Goal: Task Accomplishment & Management: Manage account settings

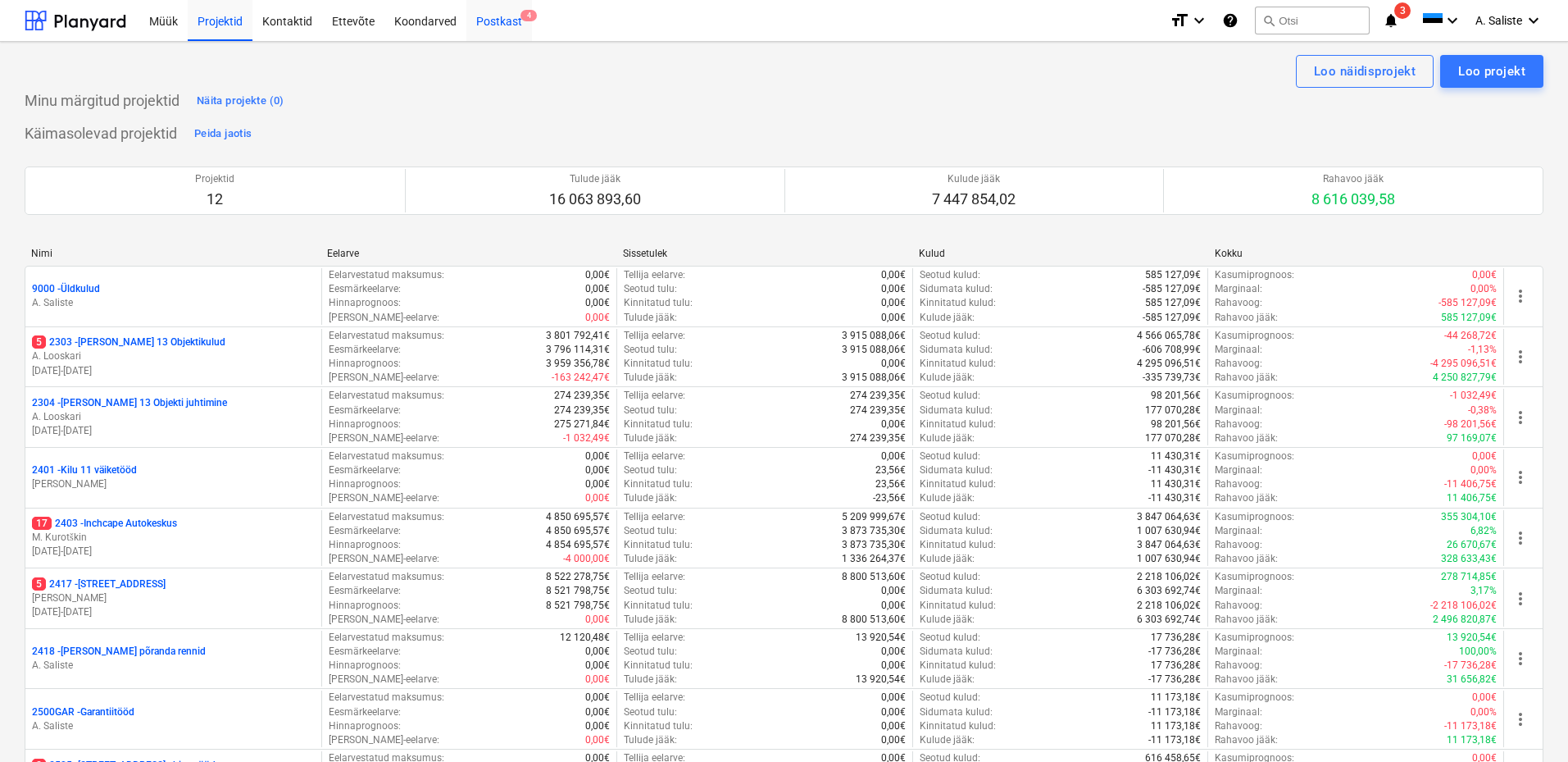
click at [517, 23] on div "Postkast 4" at bounding box center [498, 19] width 65 height 41
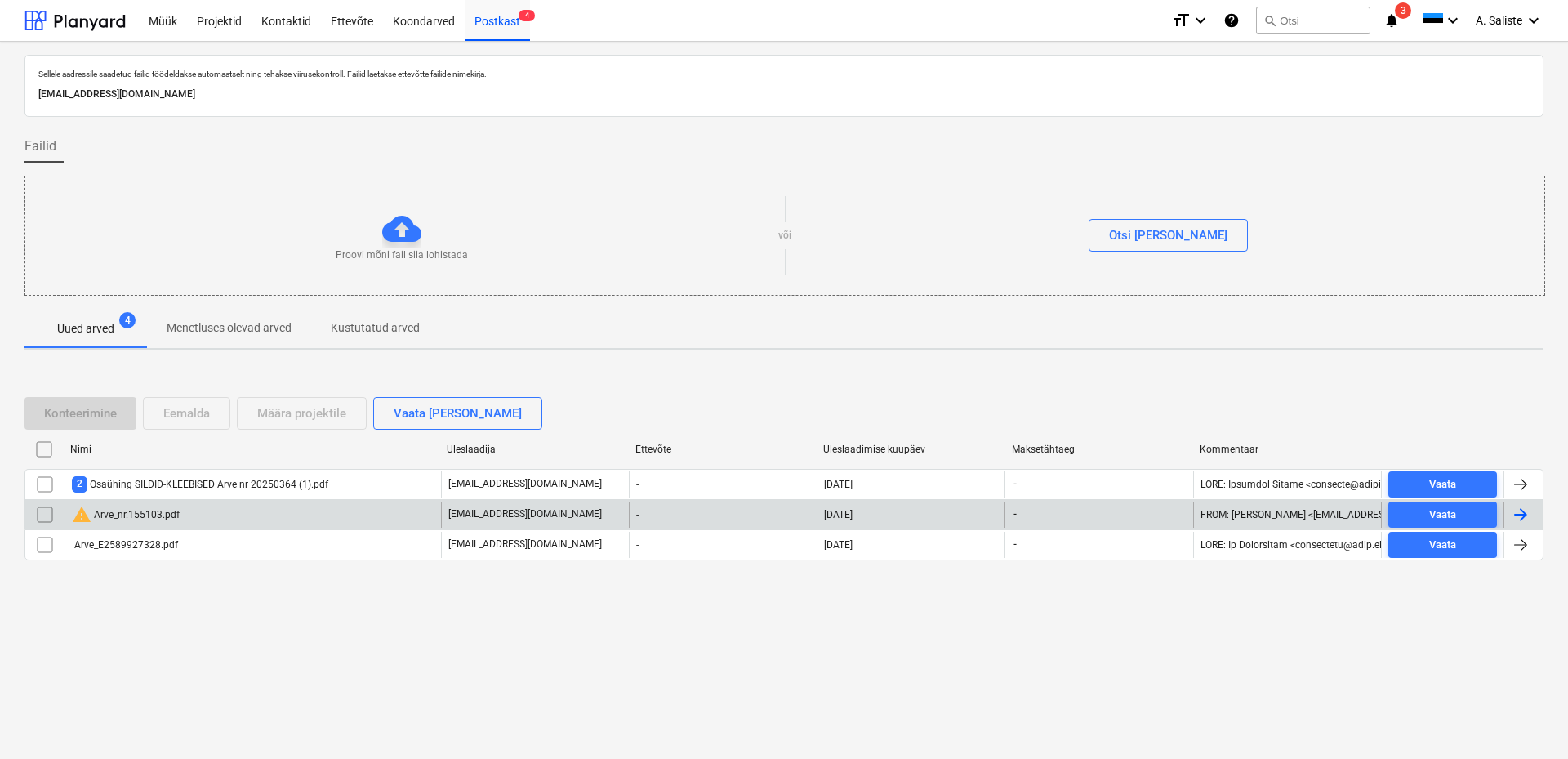
click at [117, 515] on div "warning Arve_nr.155103.pdf" at bounding box center [125, 514] width 108 height 19
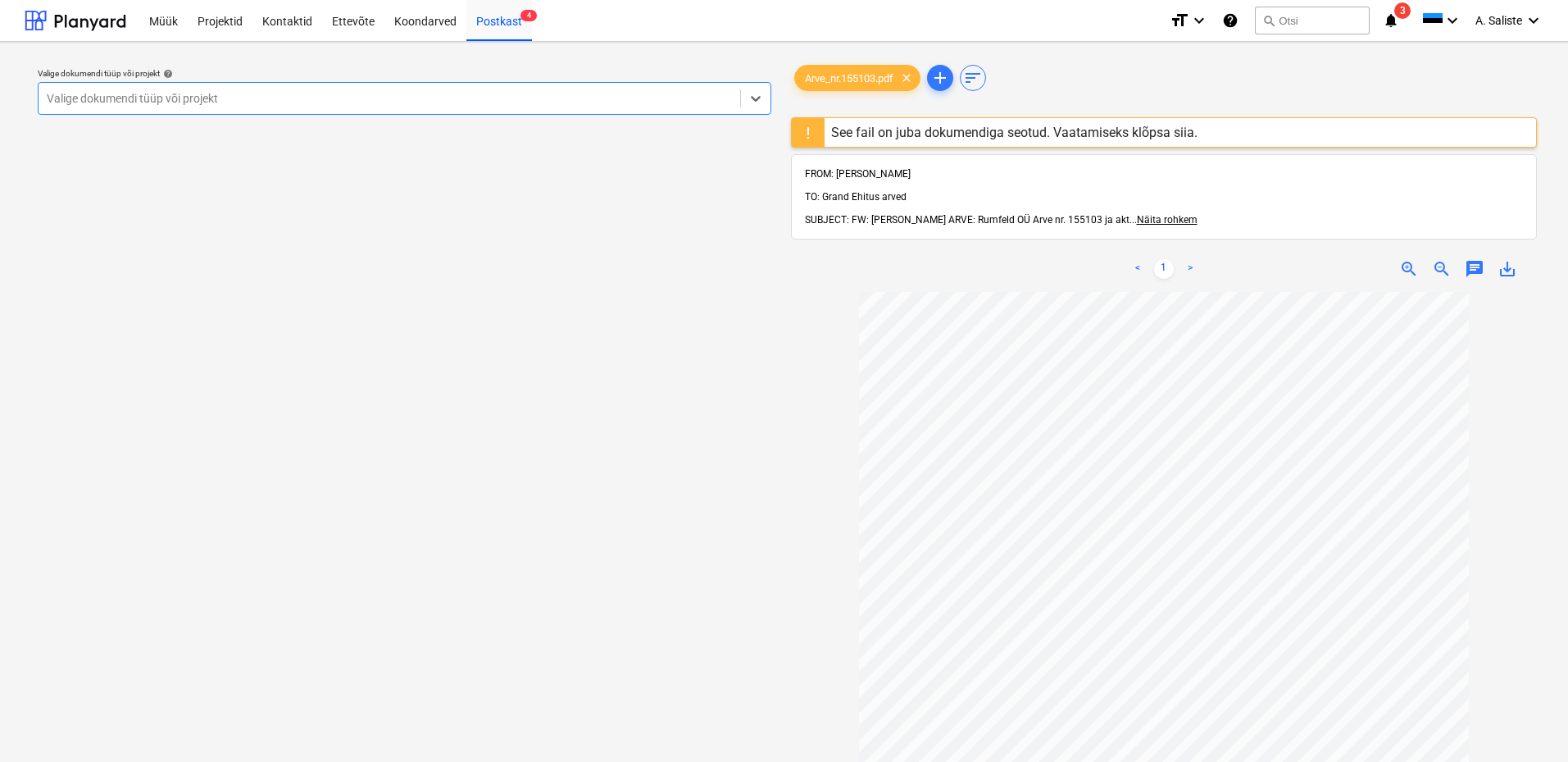
click at [881, 127] on div "See fail on juba dokumendiga seotud. Vaatamiseks klõpsa siia." at bounding box center [1014, 132] width 367 height 16
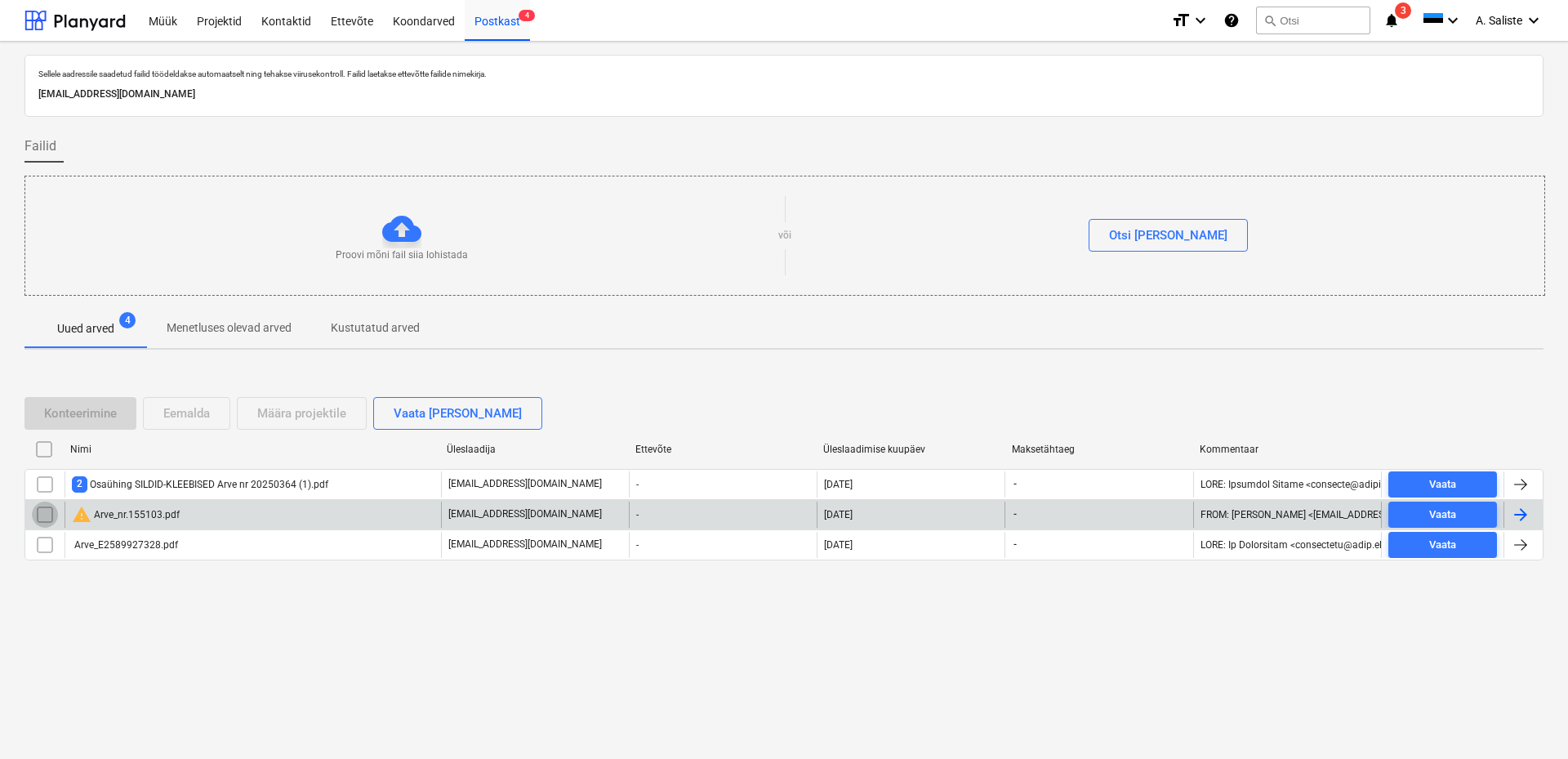
click at [42, 518] on input "checkbox" at bounding box center [45, 515] width 27 height 27
click at [190, 407] on div "Eemalda" at bounding box center [186, 413] width 47 height 21
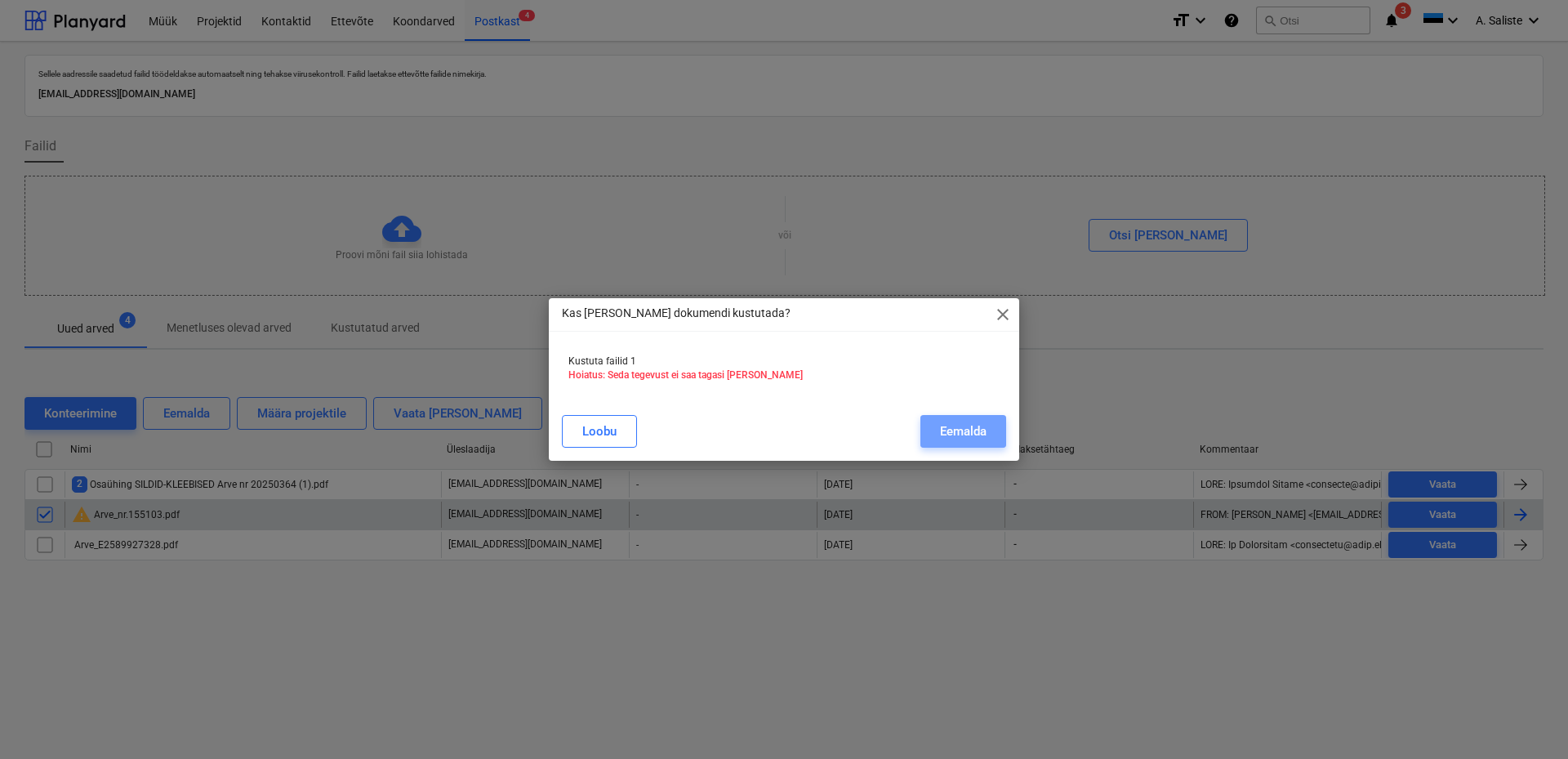
drag, startPoint x: 985, startPoint y: 423, endPoint x: 867, endPoint y: 437, distance: 118.8
click at [985, 425] on div "Eemalda" at bounding box center [964, 430] width 47 height 21
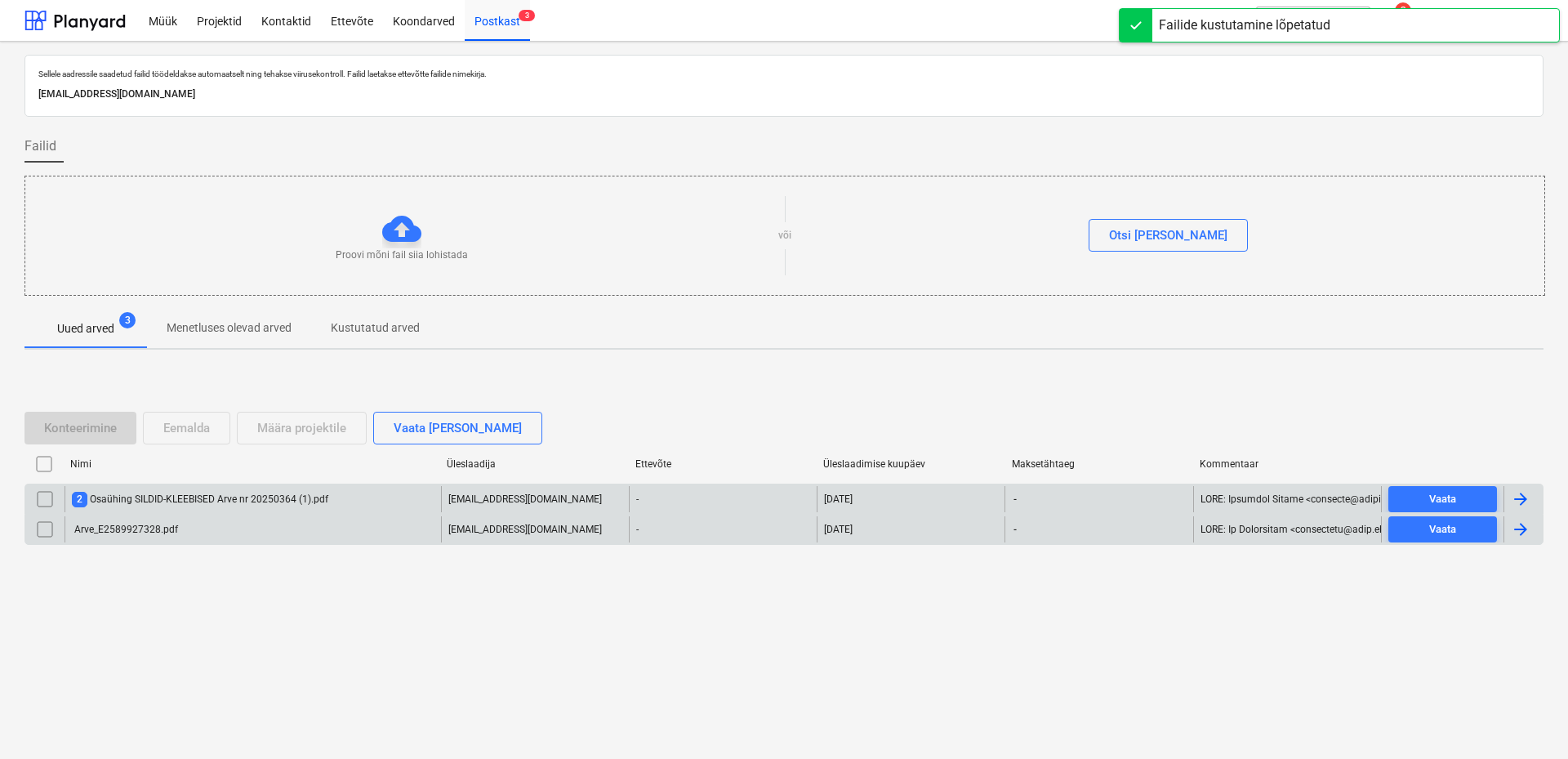
click at [175, 492] on div "2 Osaühing SILDID-KLEEBISED Arve nr 20250364 (1).pdf" at bounding box center [200, 499] width 256 height 16
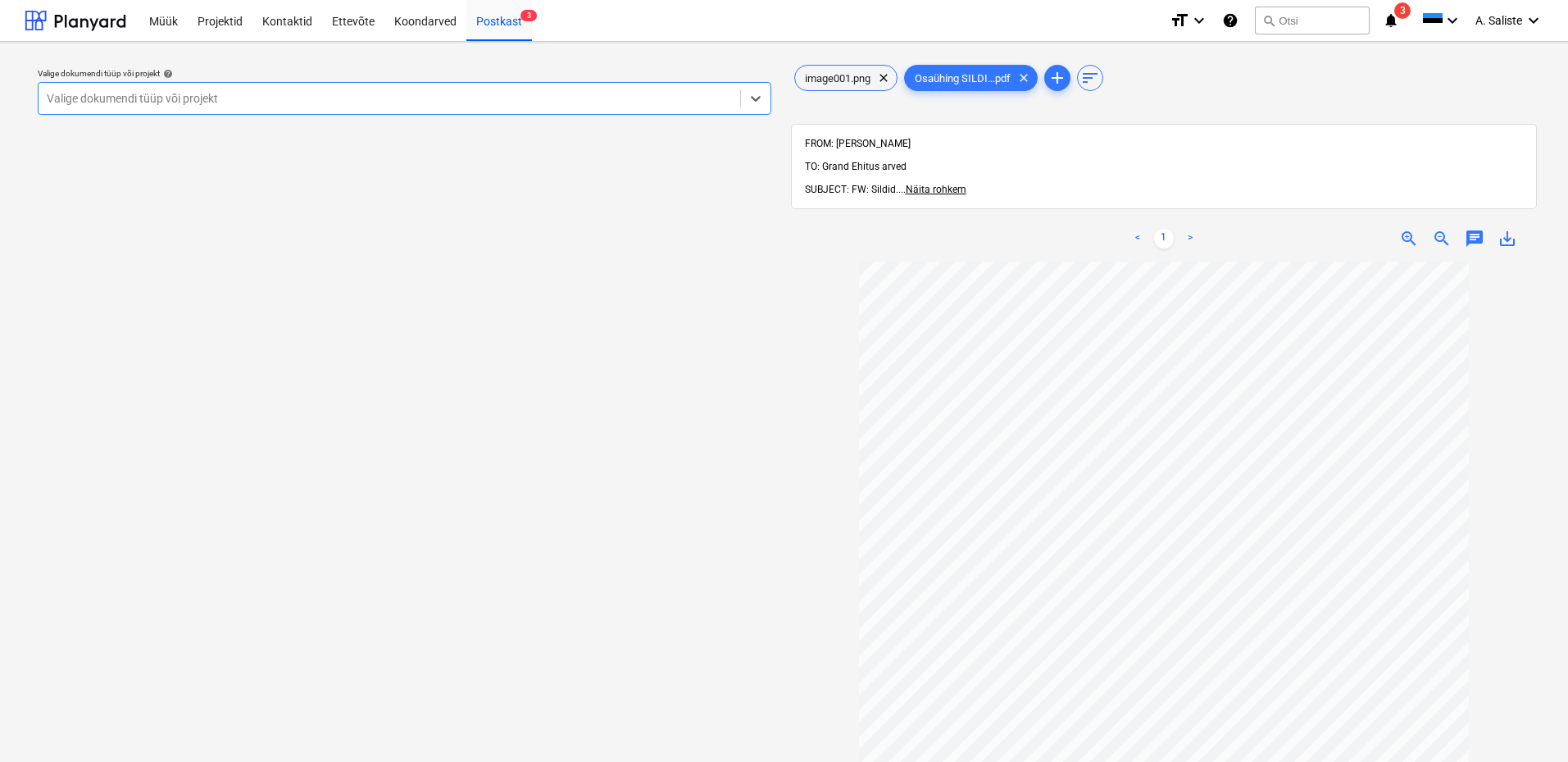
click at [719, 97] on div at bounding box center [390, 98] width 686 height 17
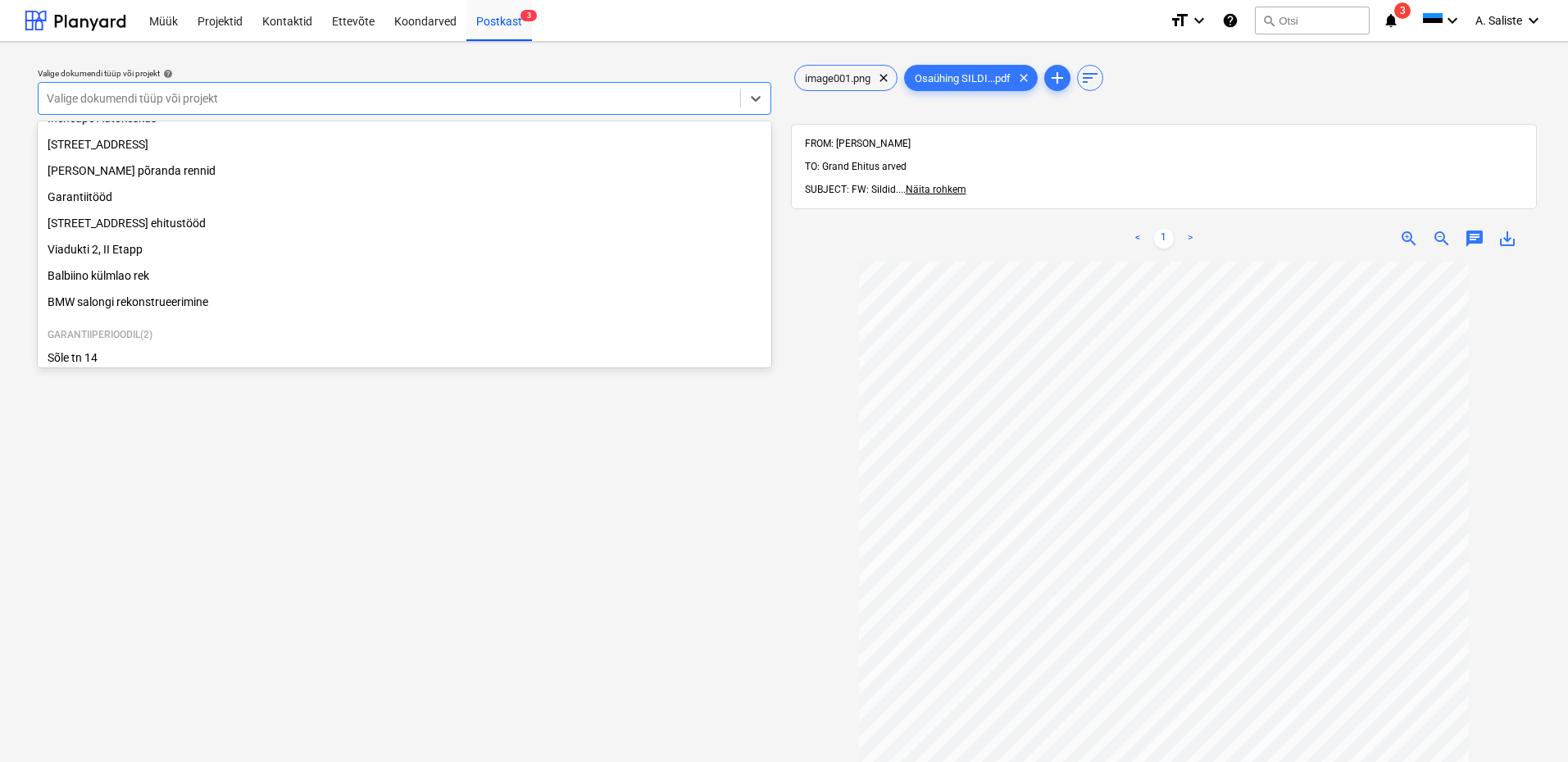
scroll to position [253, 0]
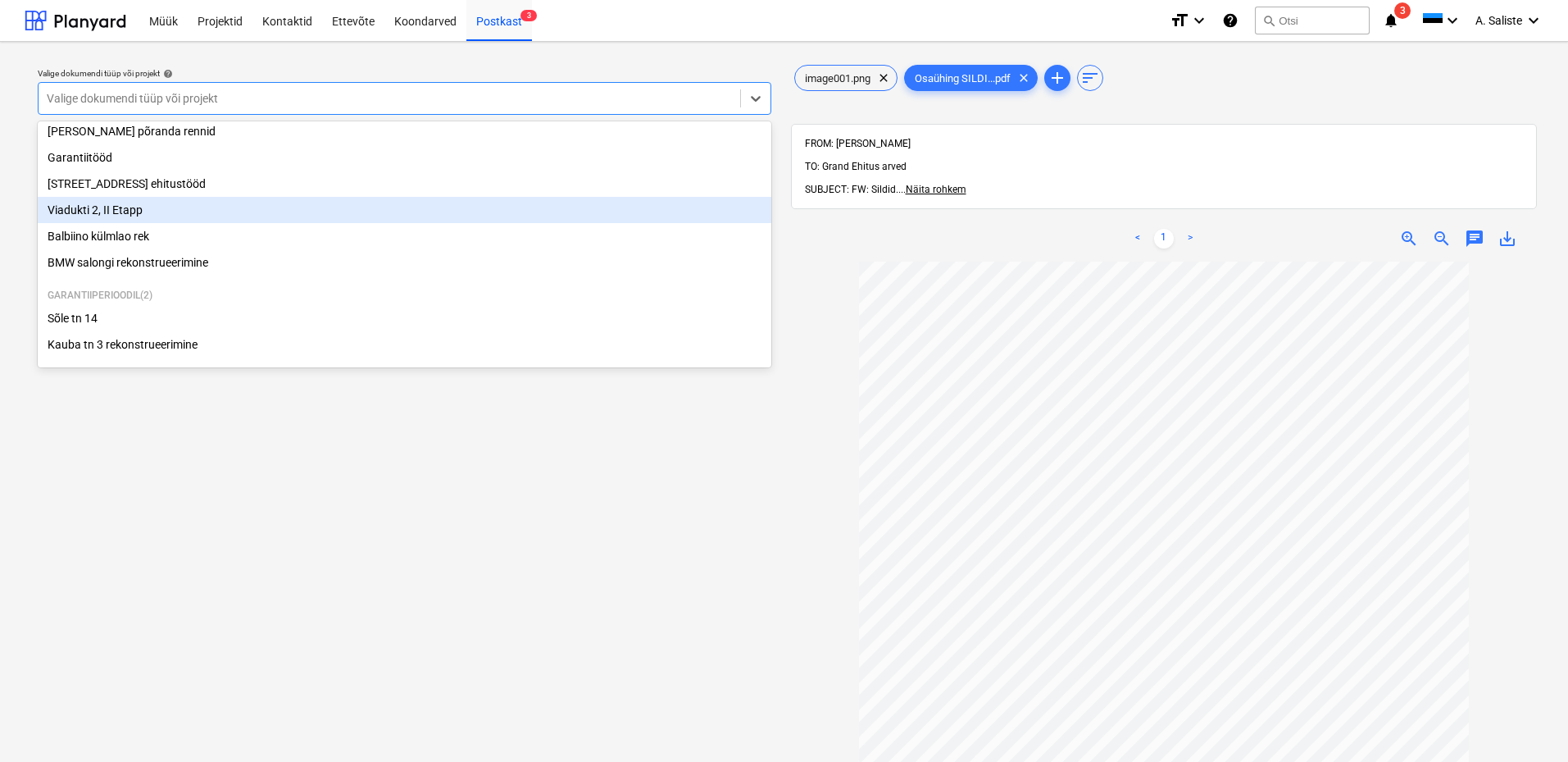
click at [132, 205] on div "Viadukti 2, II Etapp" at bounding box center [404, 210] width 733 height 27
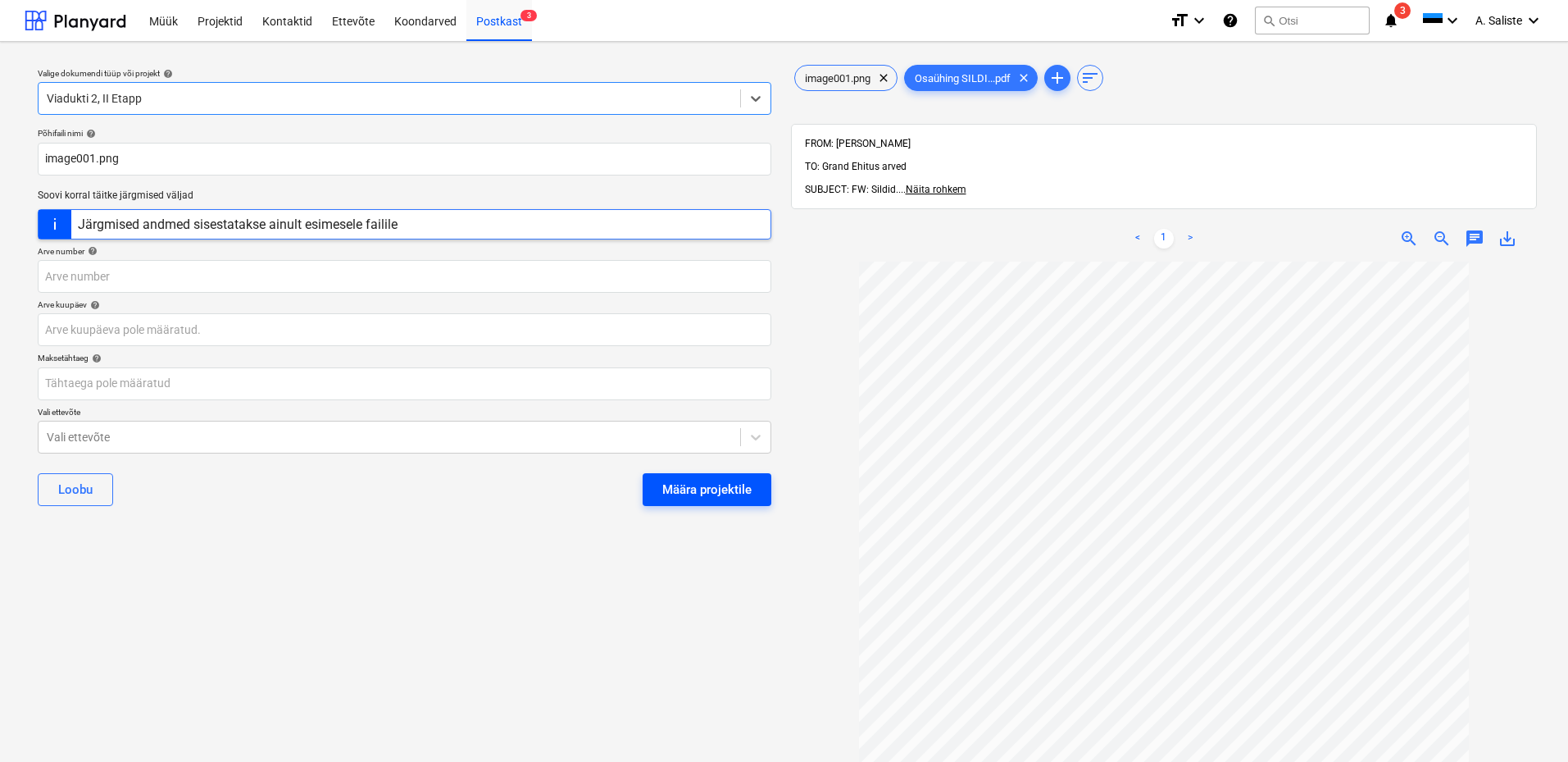
click at [701, 483] on div "Määra projektile" at bounding box center [707, 489] width 89 height 21
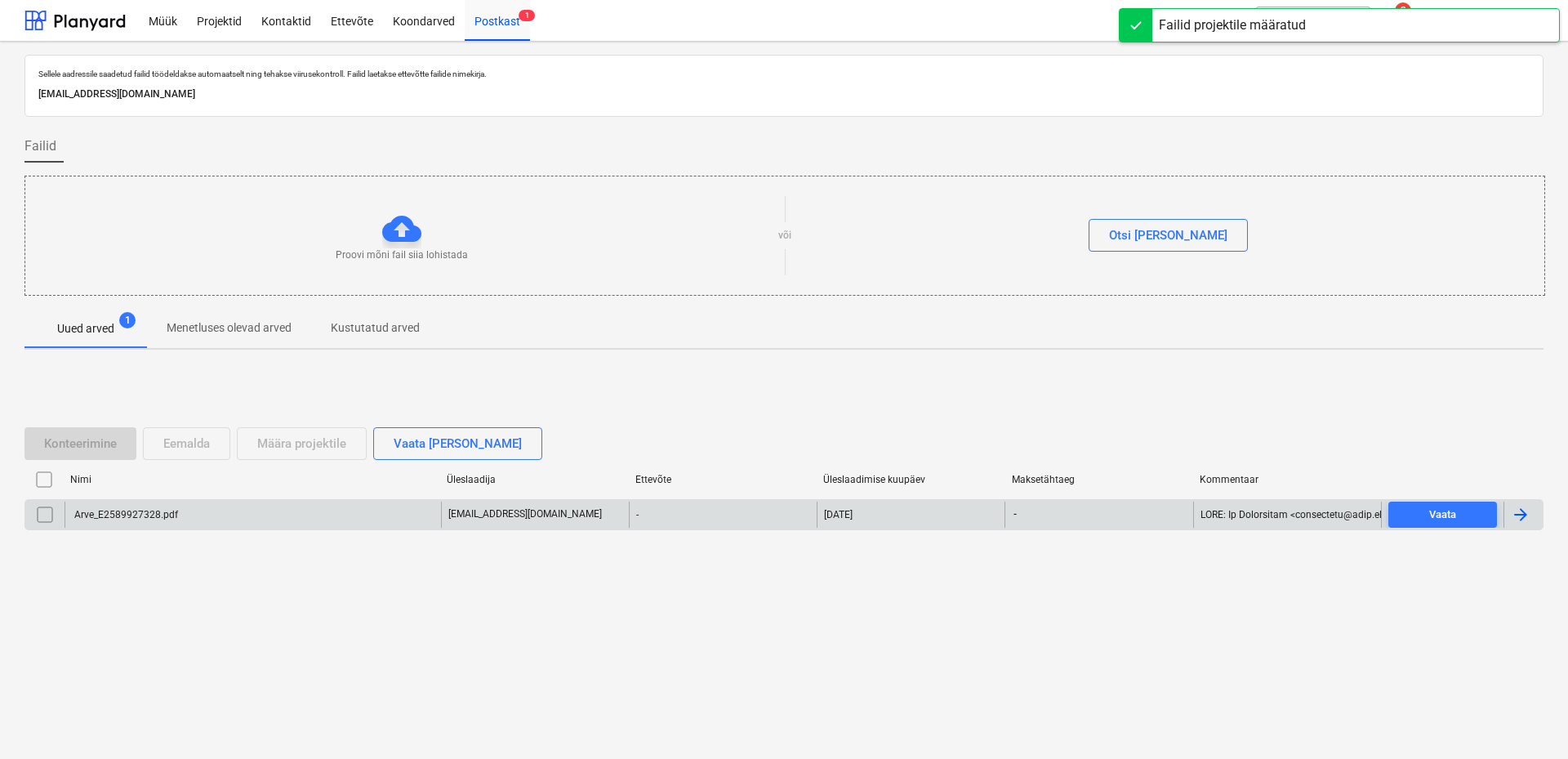
click at [393, 510] on div "Arve_E2589927328.pdf" at bounding box center [252, 515] width 376 height 27
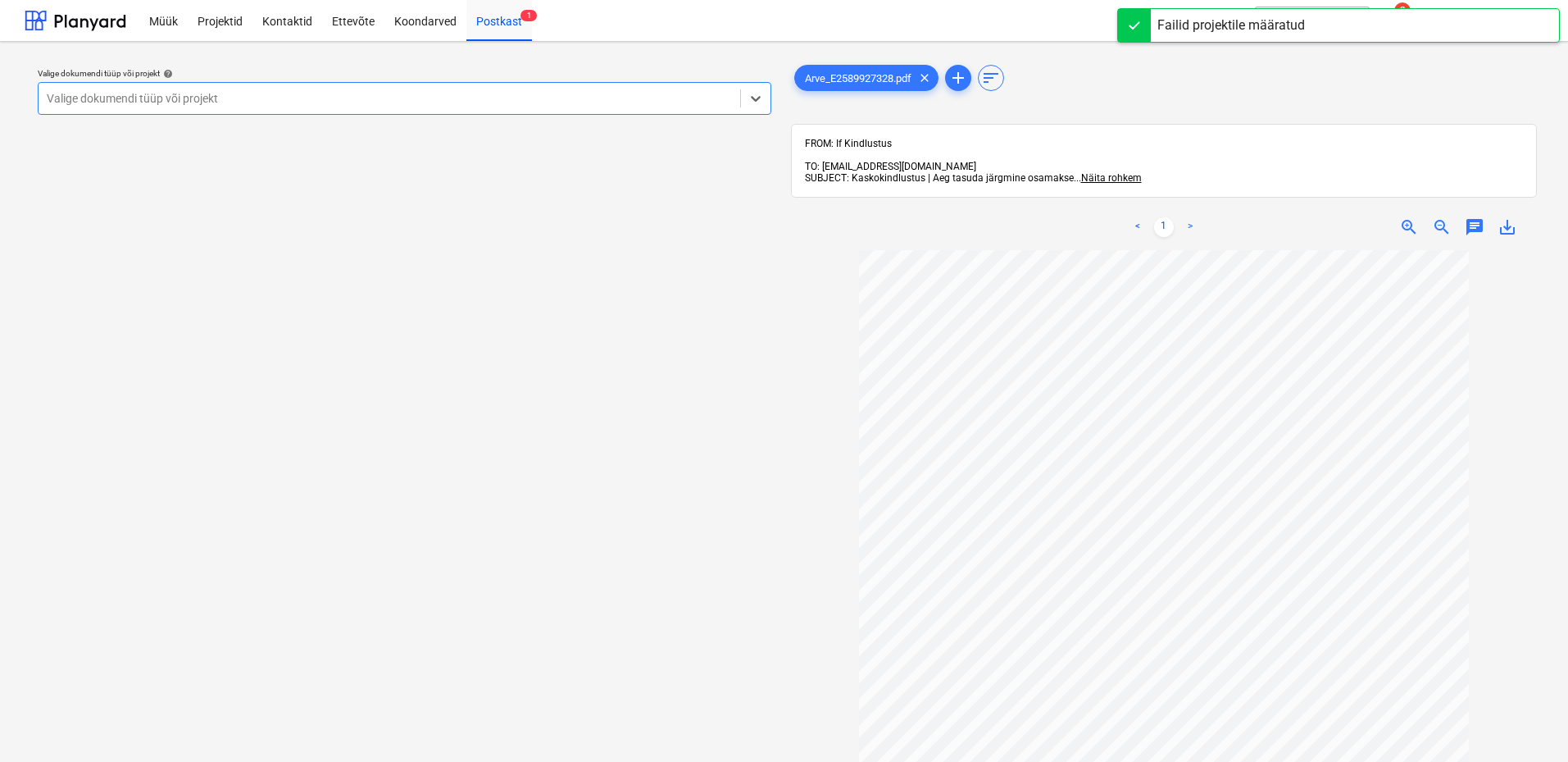
click at [677, 94] on div at bounding box center [390, 98] width 686 height 17
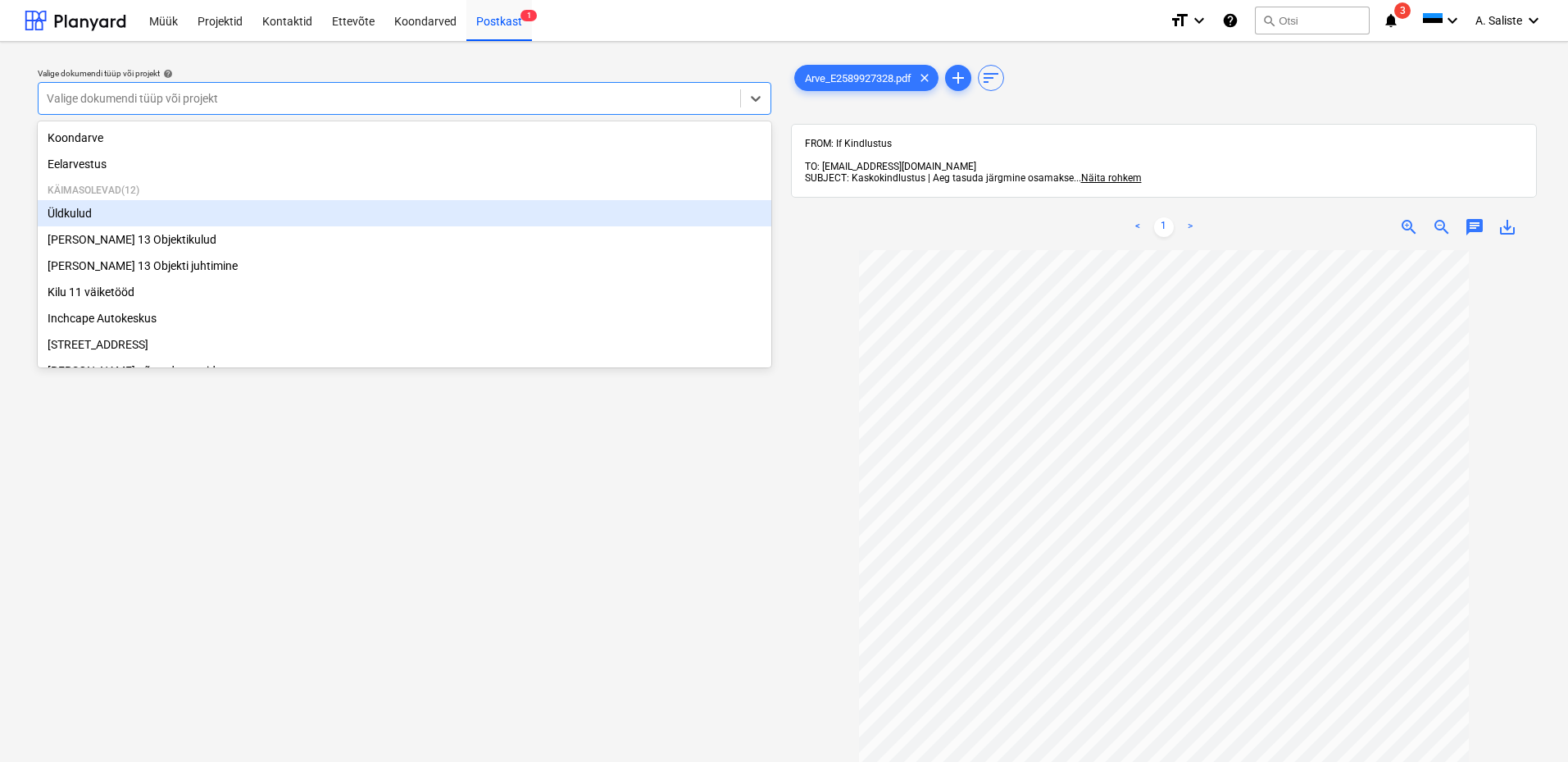
click at [64, 220] on div "Üldkulud" at bounding box center [404, 213] width 733 height 27
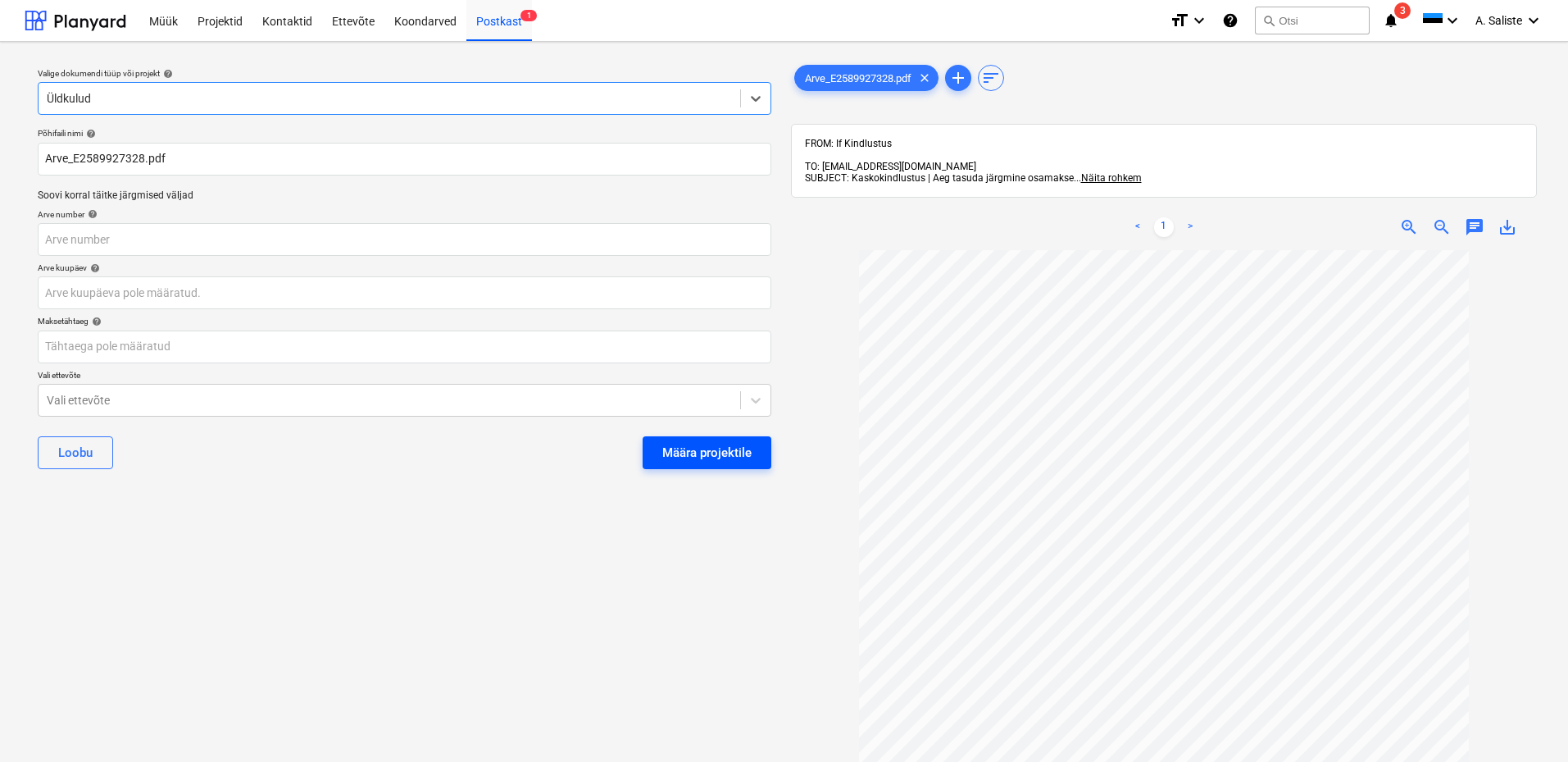
click at [711, 455] on div "Määra projektile" at bounding box center [707, 452] width 89 height 21
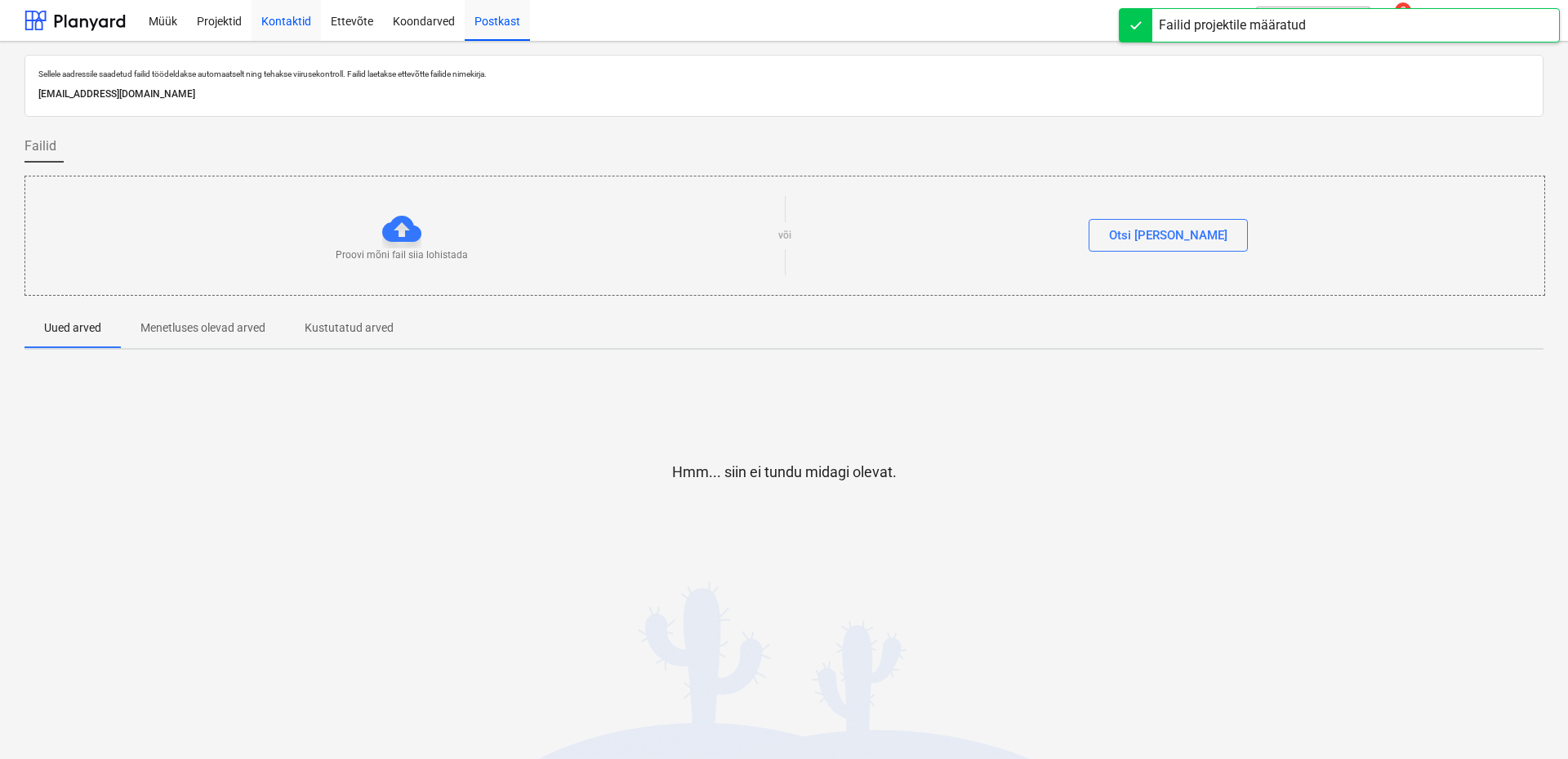
drag, startPoint x: 224, startPoint y: 19, endPoint x: 253, endPoint y: 17, distance: 29.1
click at [223, 19] on div "Projektid" at bounding box center [219, 19] width 64 height 41
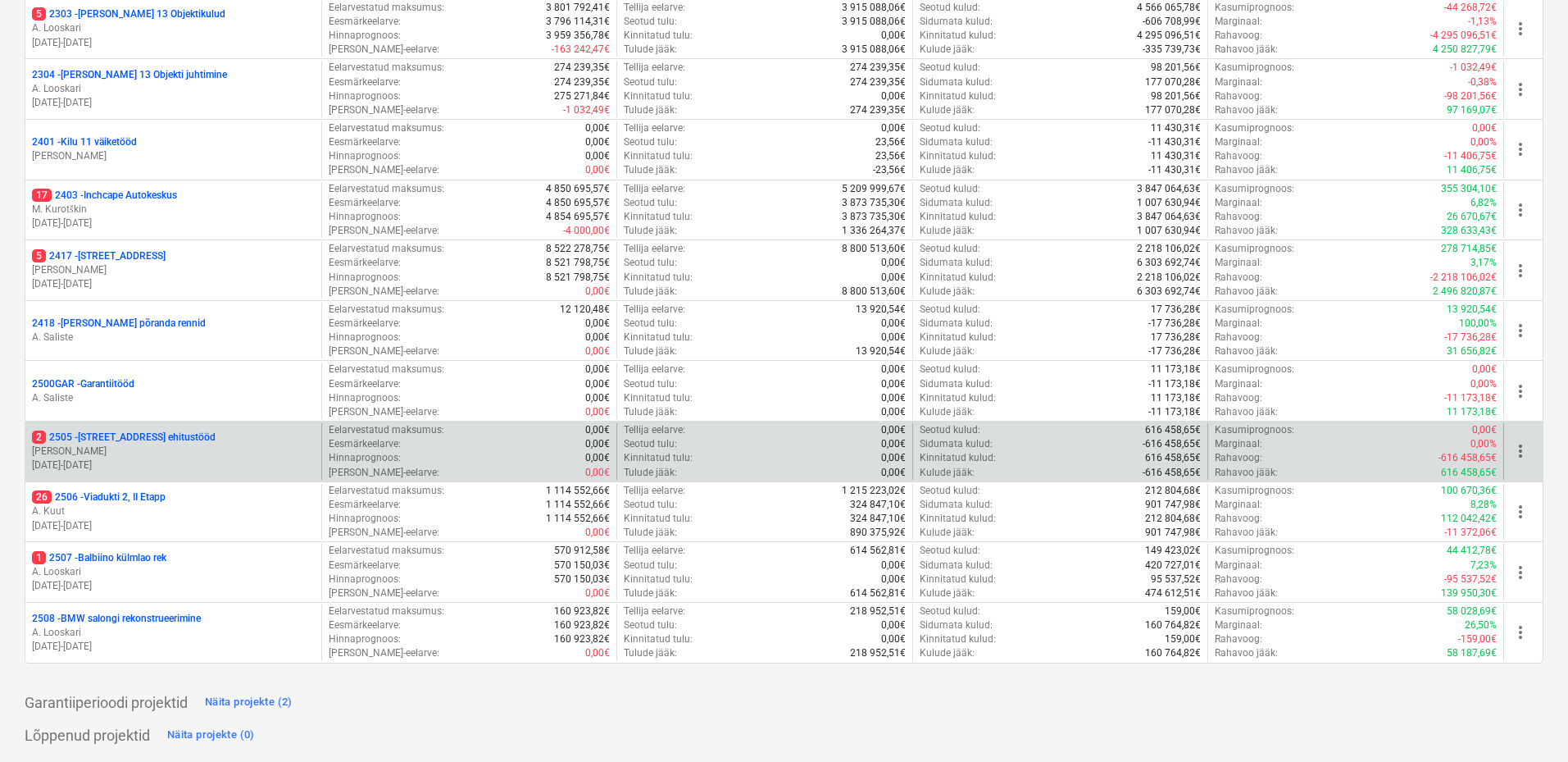
scroll to position [360, 0]
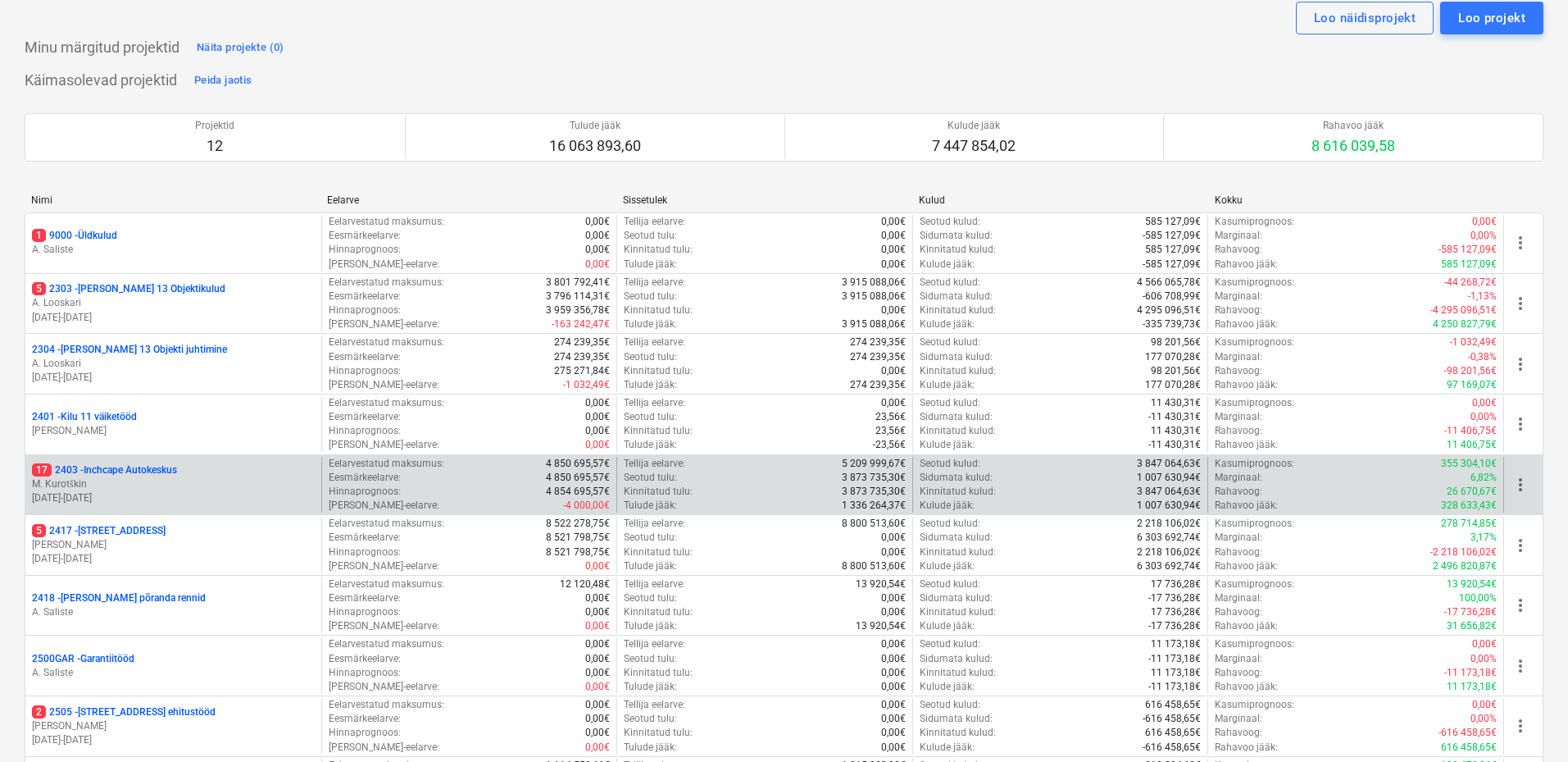
scroll to position [82, 0]
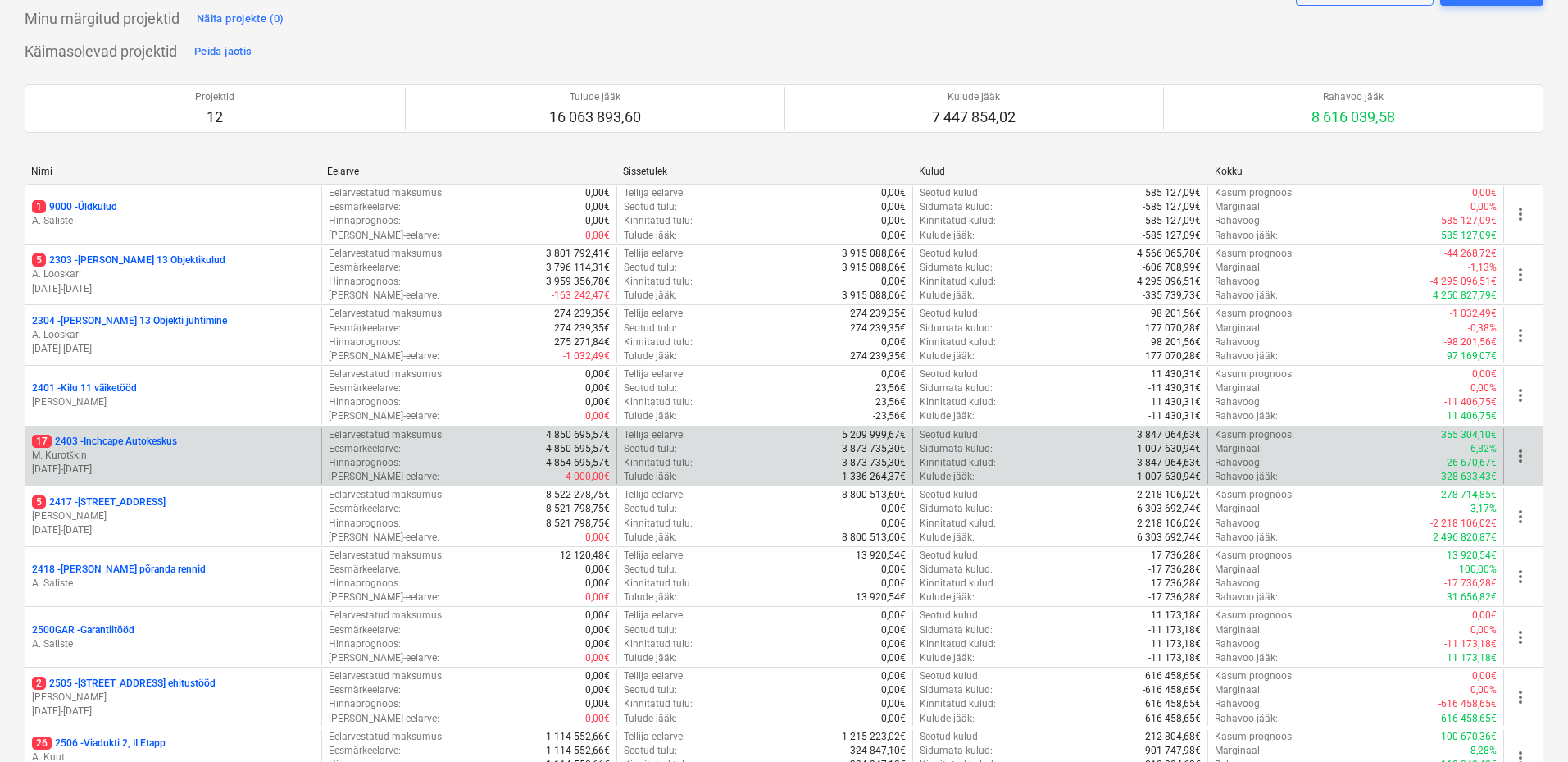
click at [202, 452] on p "M. Kurotškin" at bounding box center [174, 455] width 283 height 14
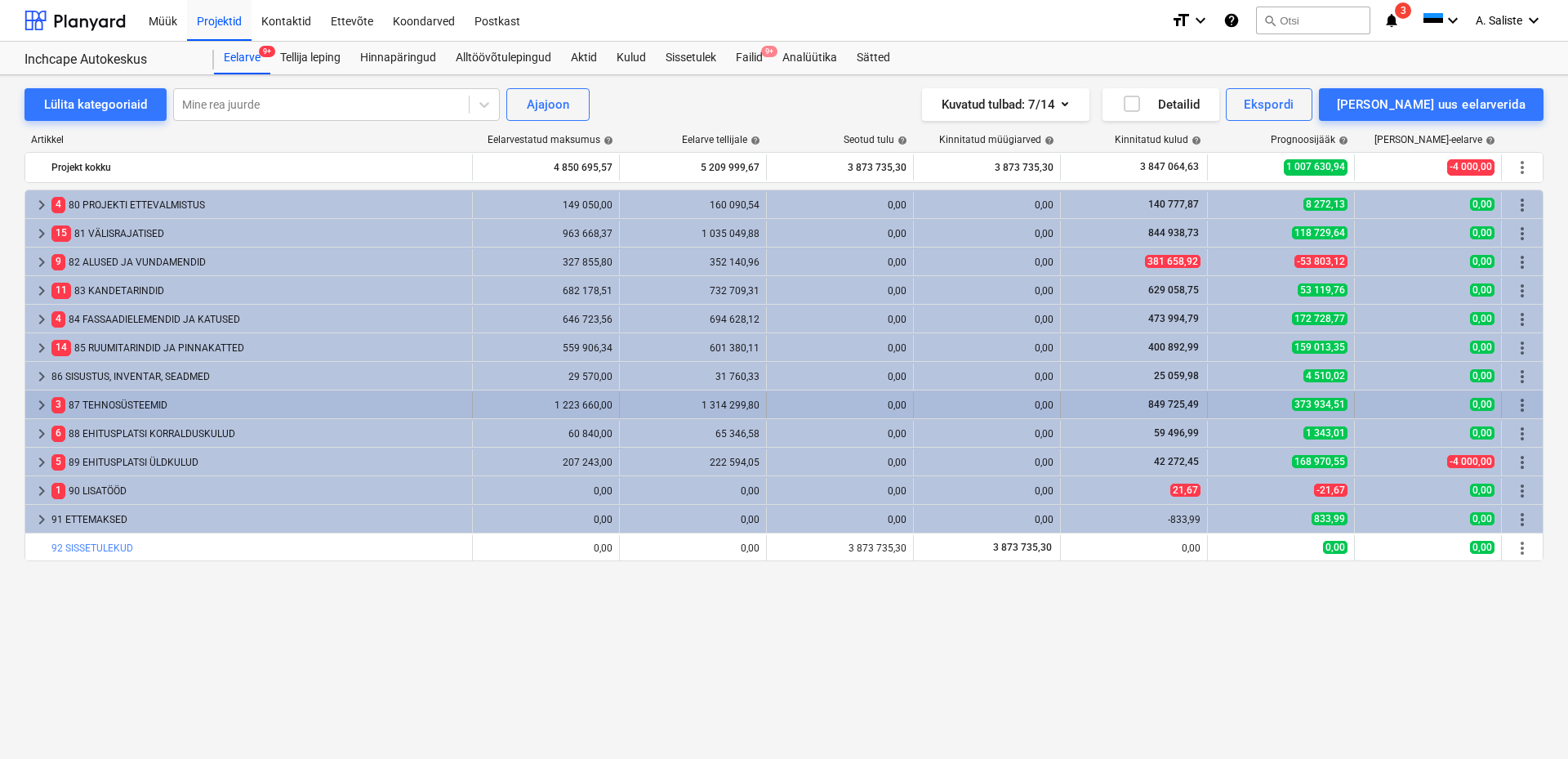
click at [40, 403] on span "keyboard_arrow_right" at bounding box center [41, 405] width 19 height 19
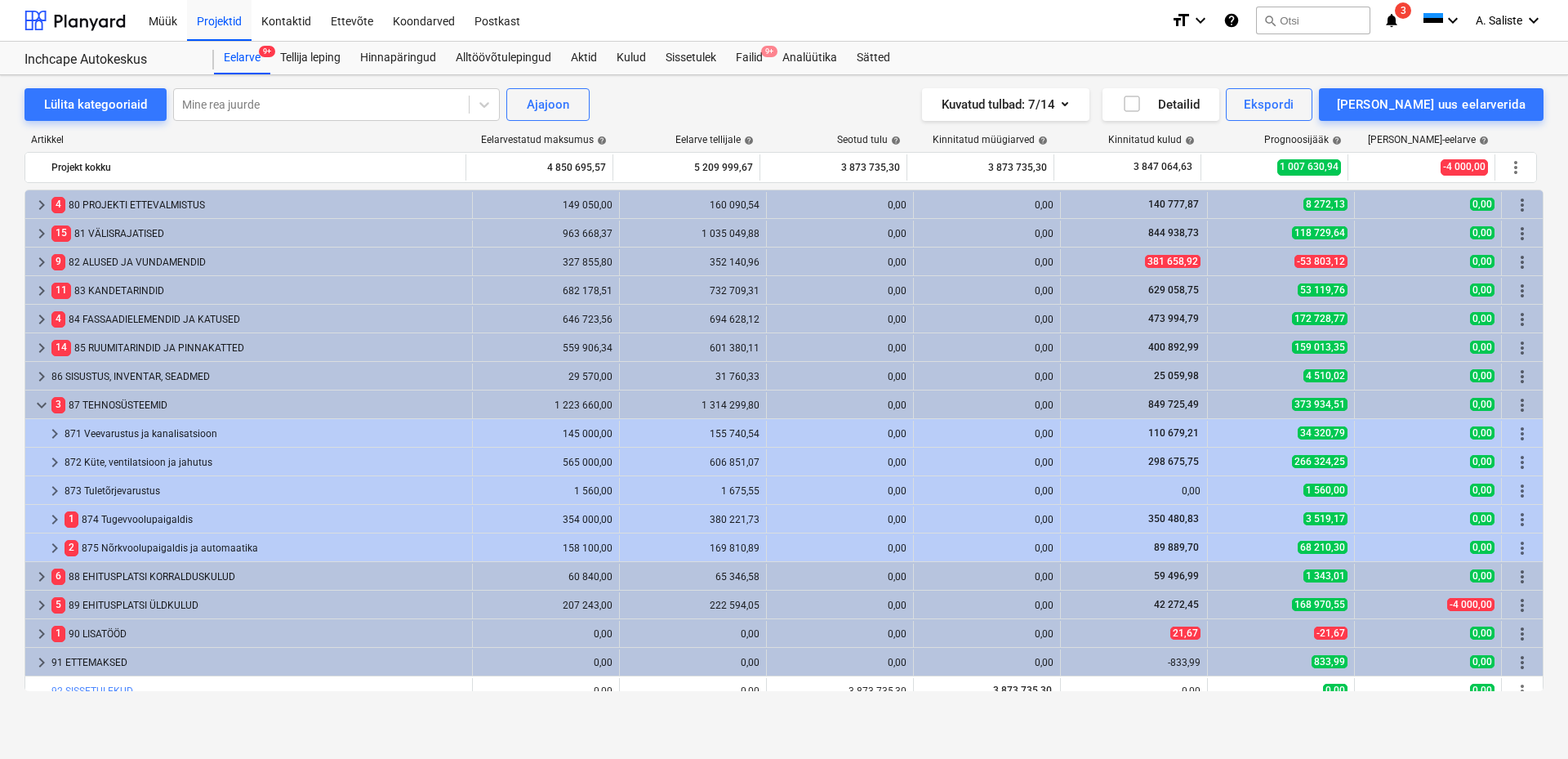
scroll to position [13, 0]
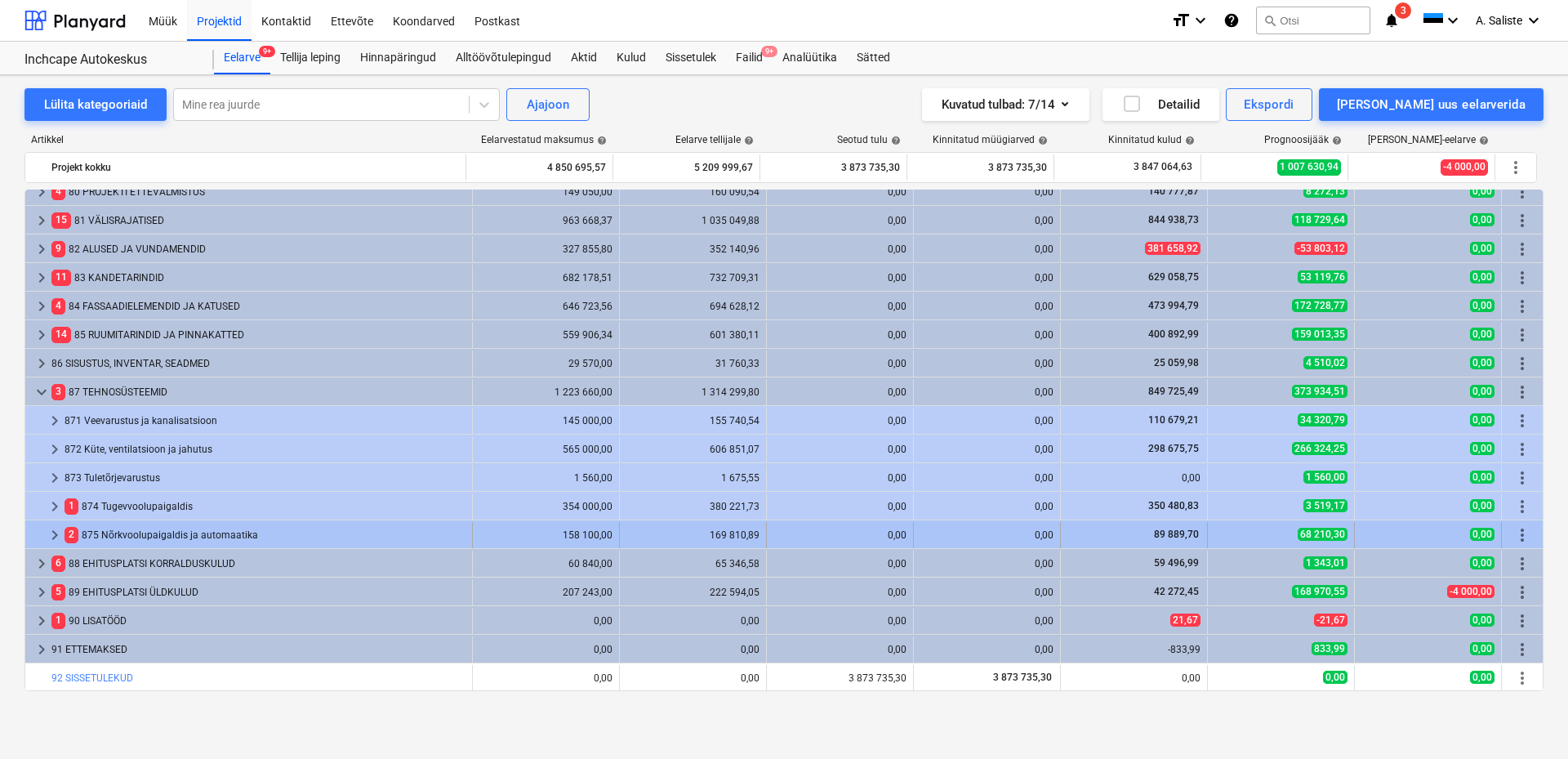
click at [56, 535] on span "keyboard_arrow_right" at bounding box center [54, 534] width 19 height 19
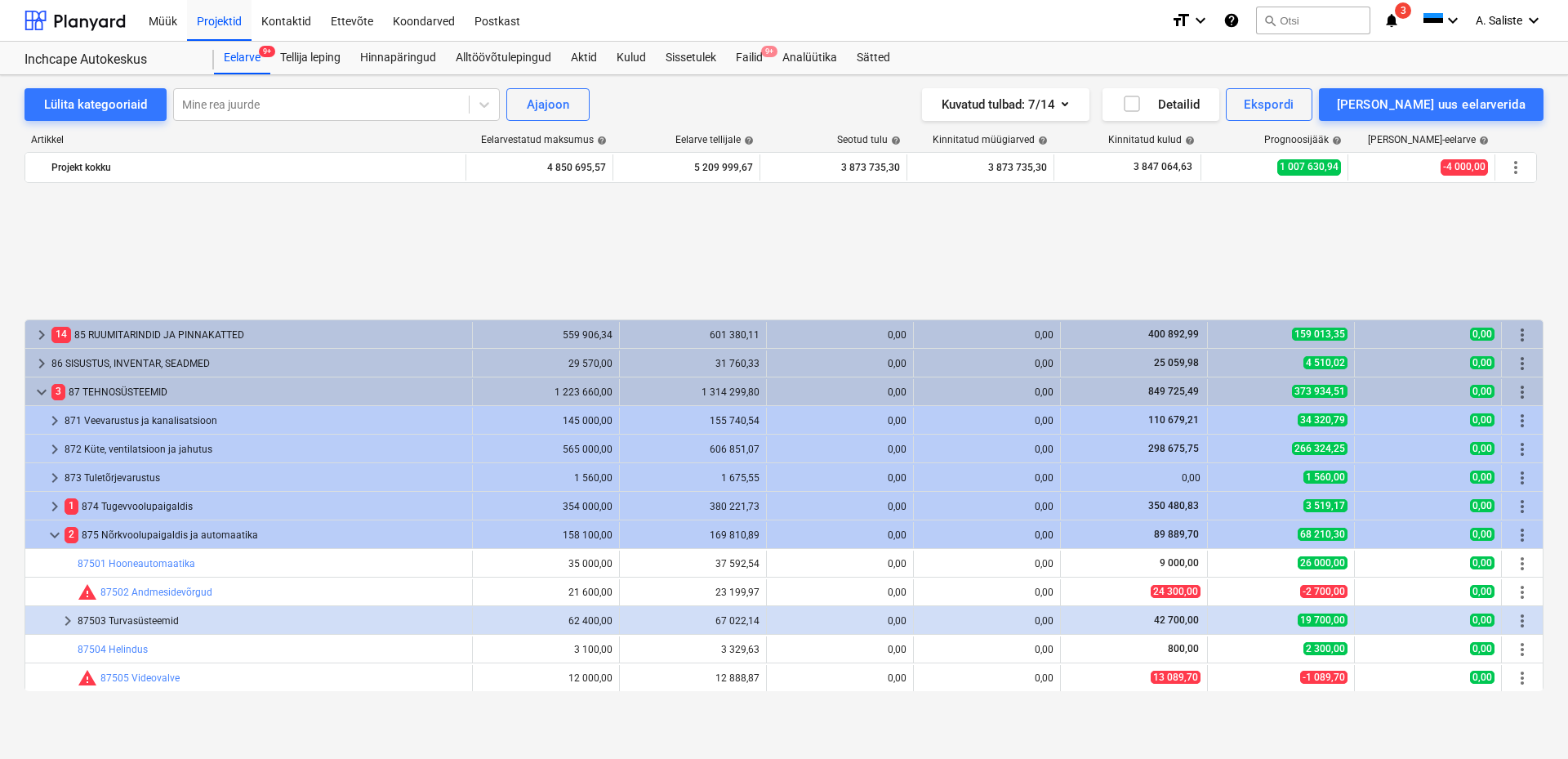
scroll to position [185, 0]
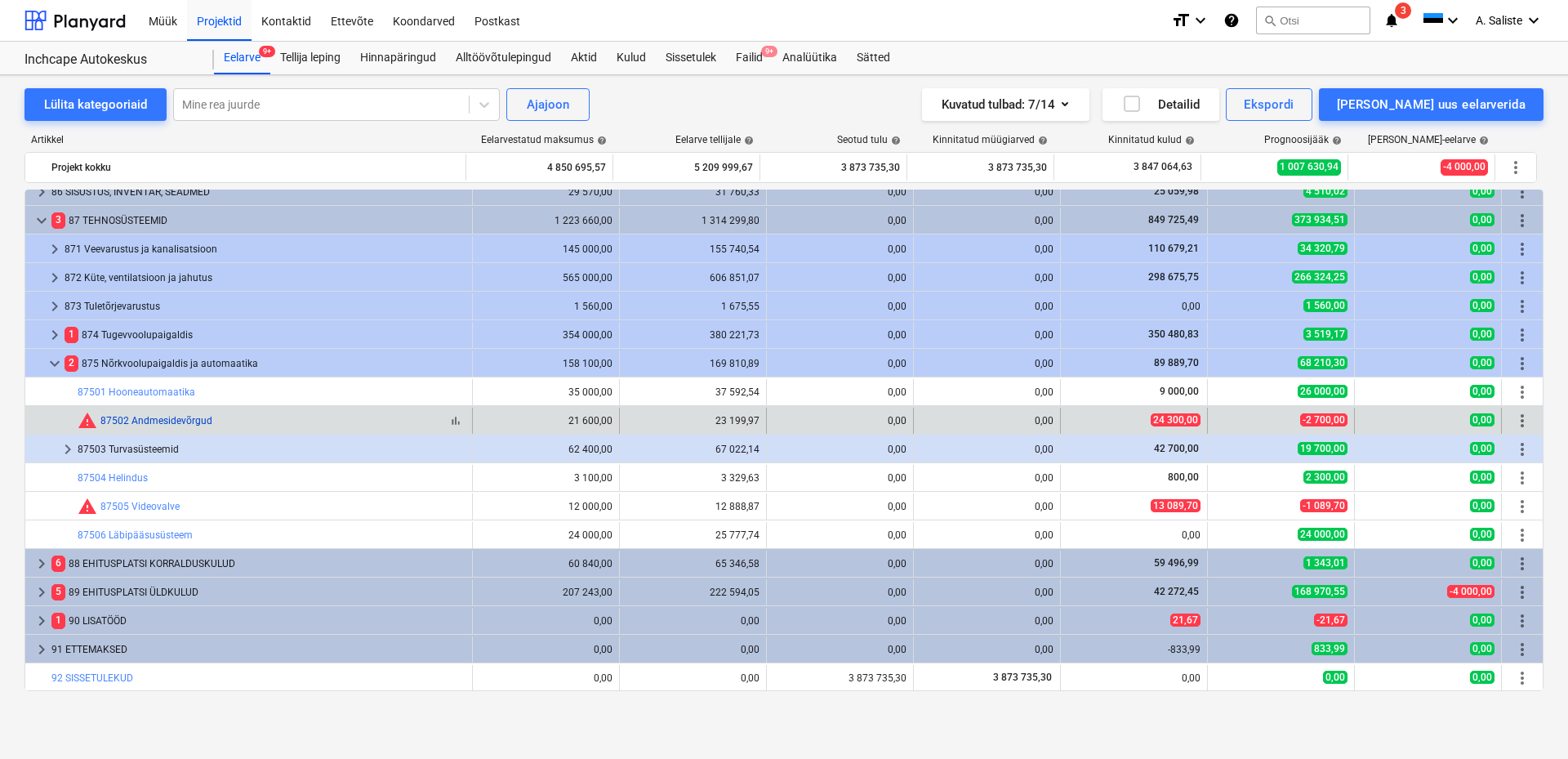
click at [142, 418] on link "87502 Andmesidevõrgud" at bounding box center [157, 420] width 112 height 11
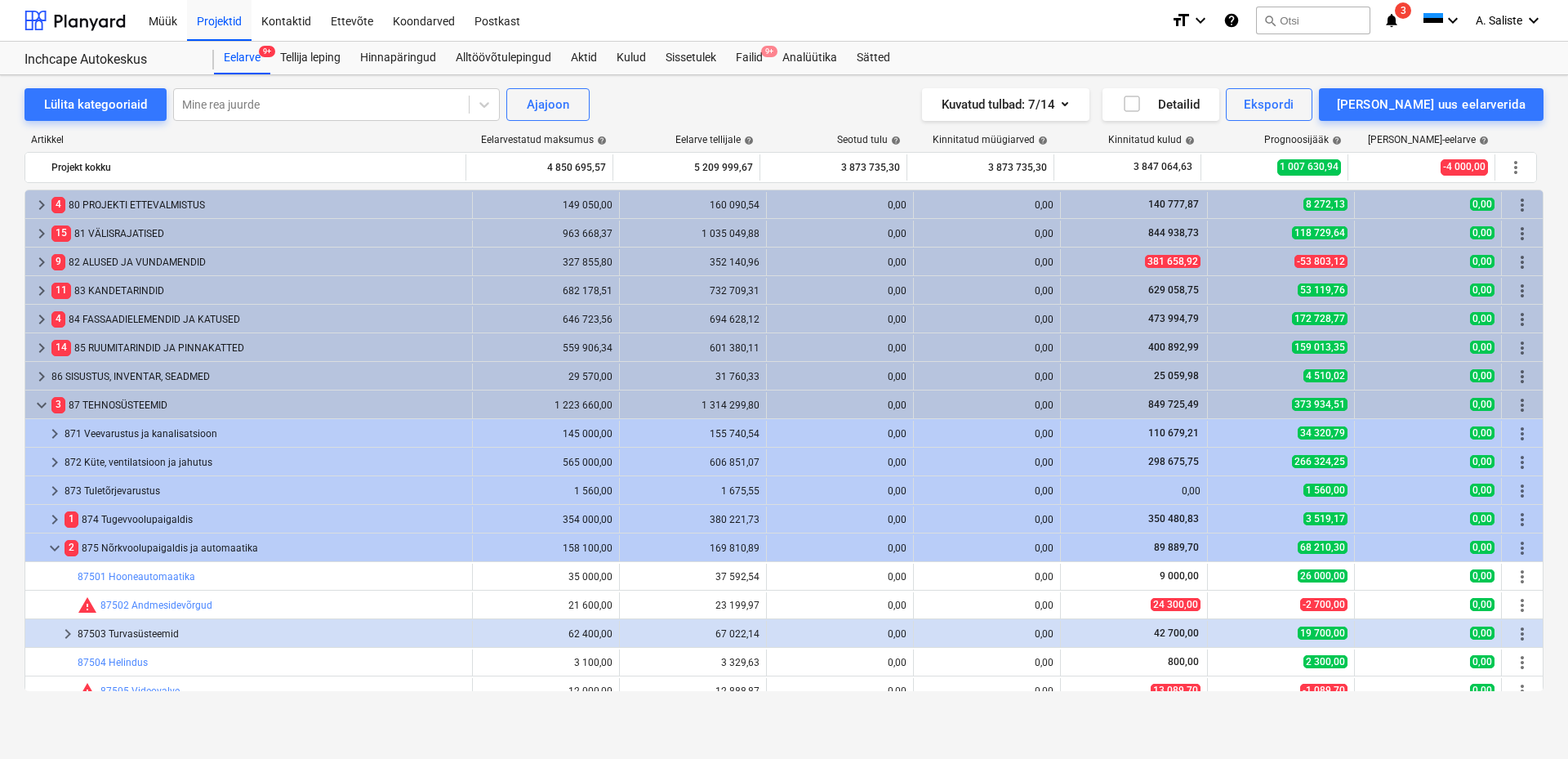
scroll to position [185, 0]
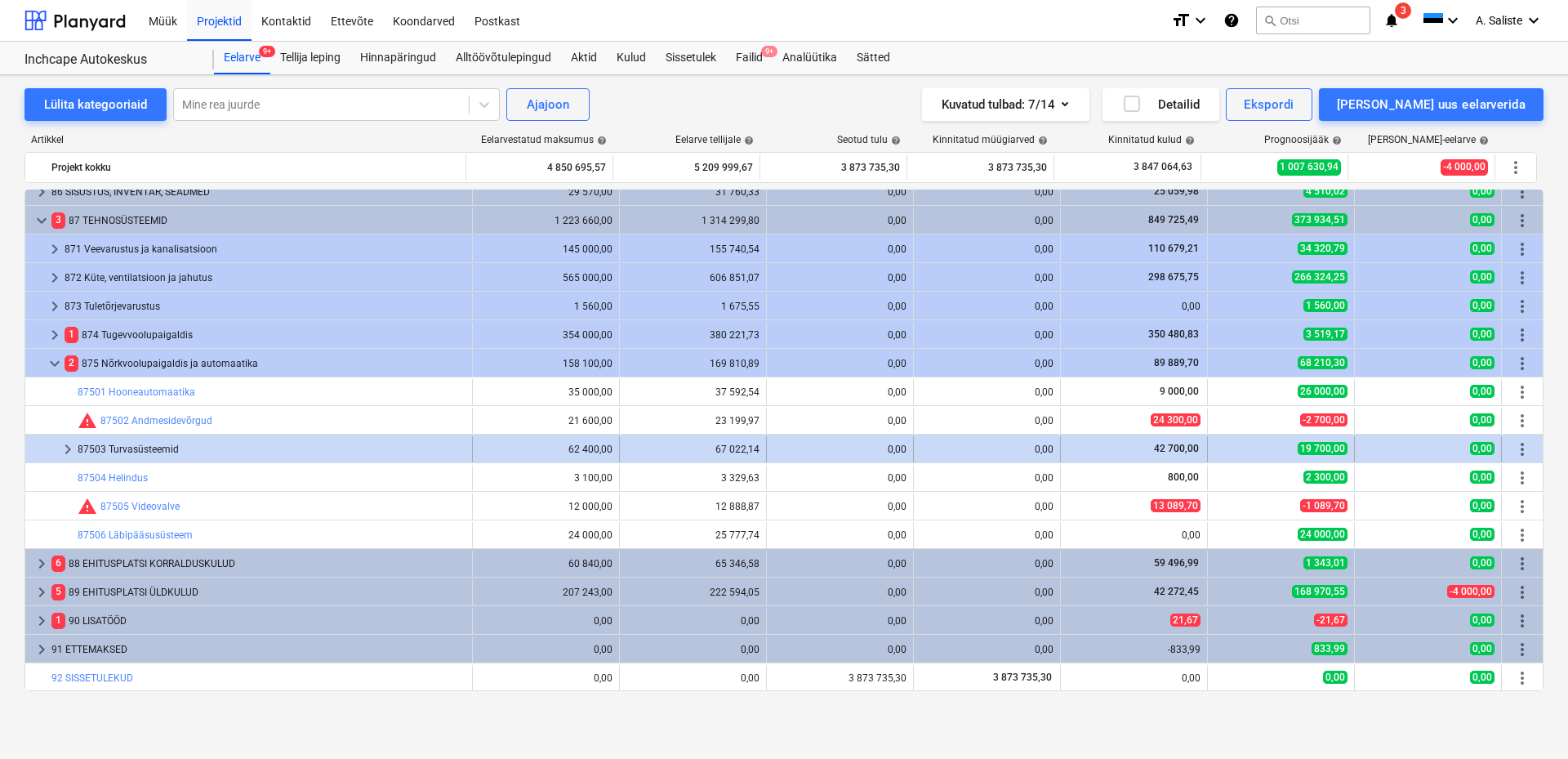
click at [64, 448] on span "keyboard_arrow_right" at bounding box center [67, 449] width 19 height 19
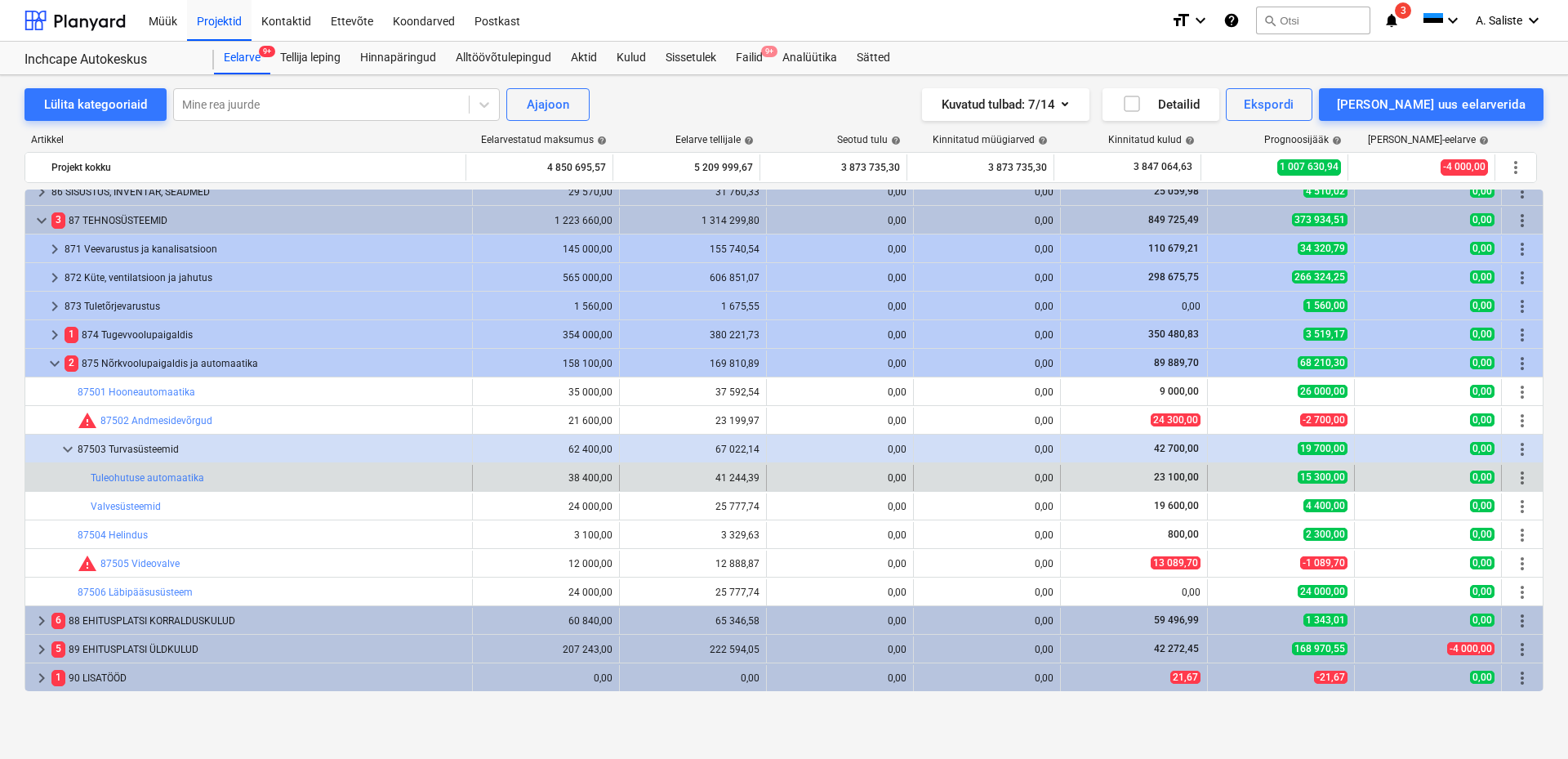
click at [1519, 479] on span "more_vert" at bounding box center [1522, 477] width 19 height 19
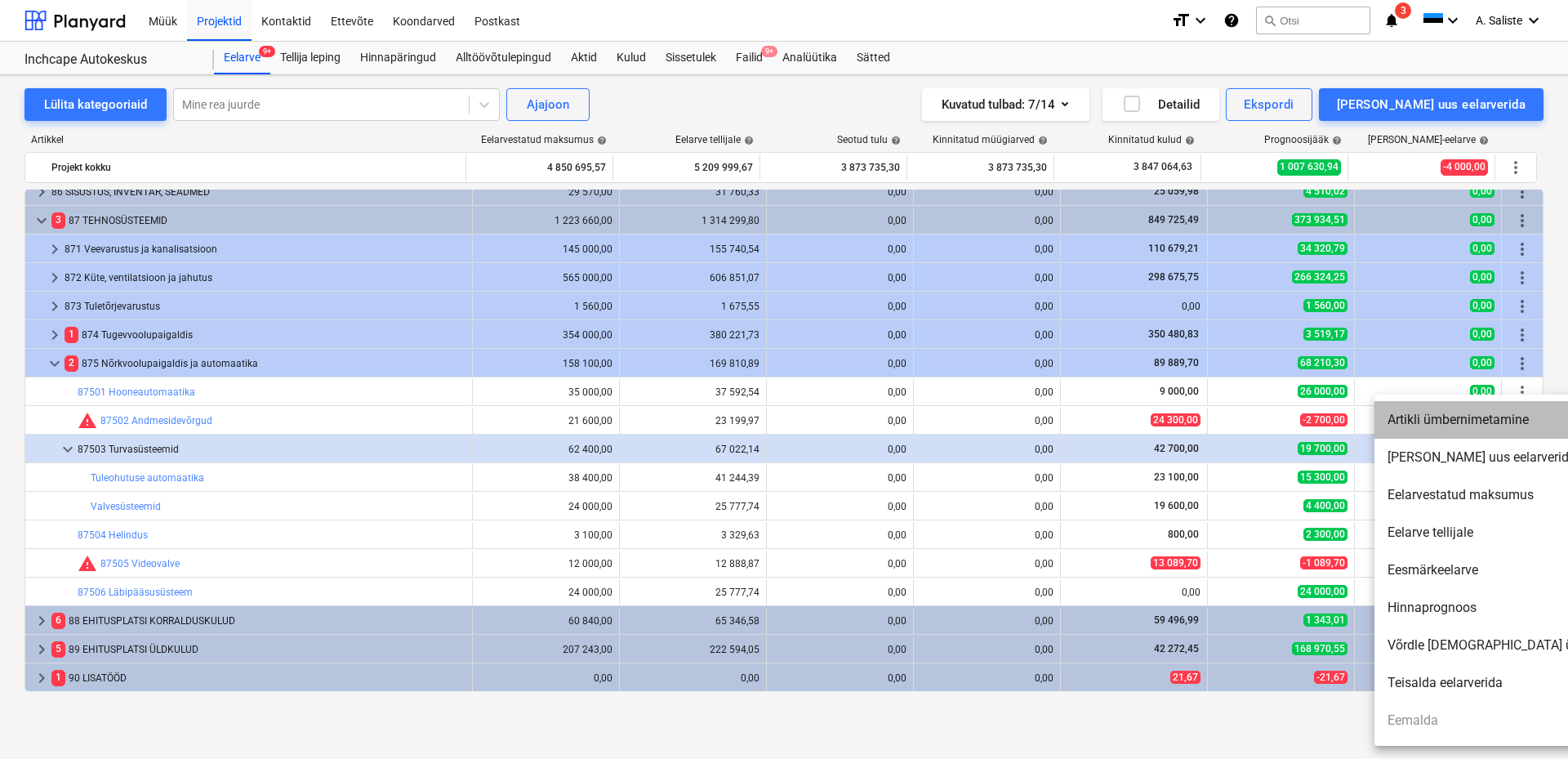
click at [1477, 419] on li "Artikli ümbernimetamine" at bounding box center [1515, 419] width 281 height 38
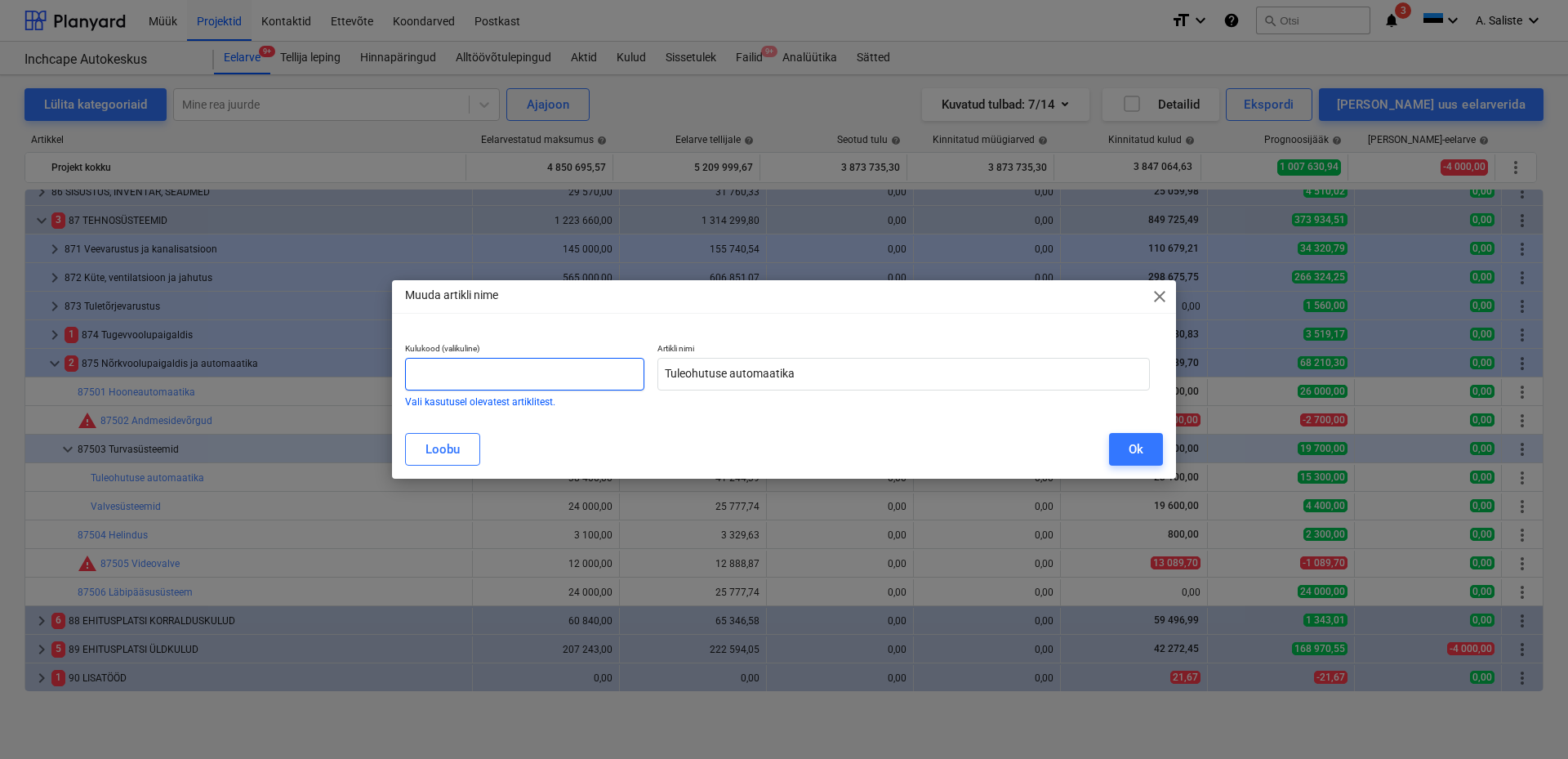
click at [517, 372] on input "text" at bounding box center [524, 374] width 239 height 33
type input "87503"
click at [1147, 453] on button "Ok" at bounding box center [1136, 450] width 54 height 33
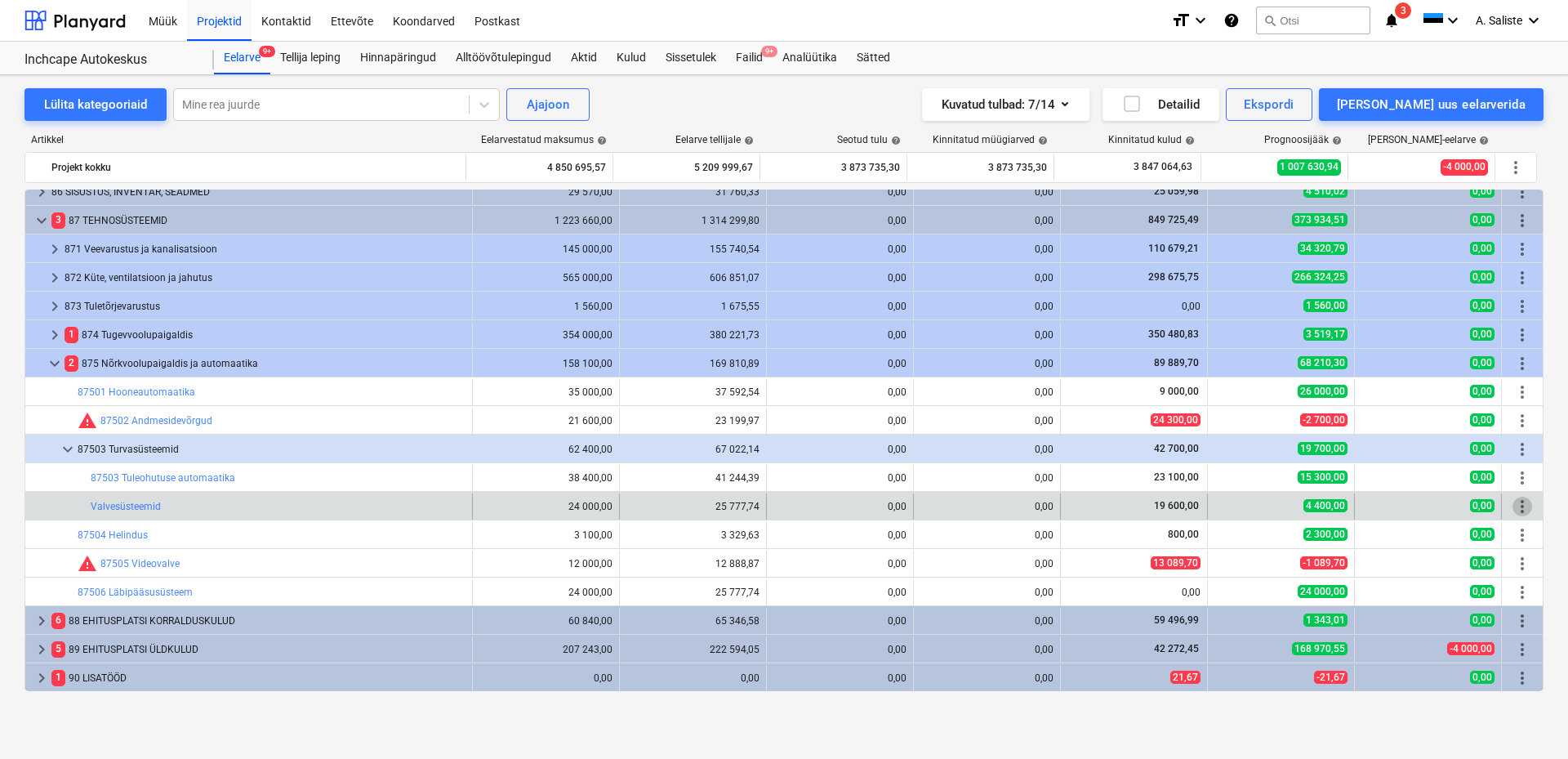
click at [1518, 507] on span "more_vert" at bounding box center [1522, 505] width 19 height 19
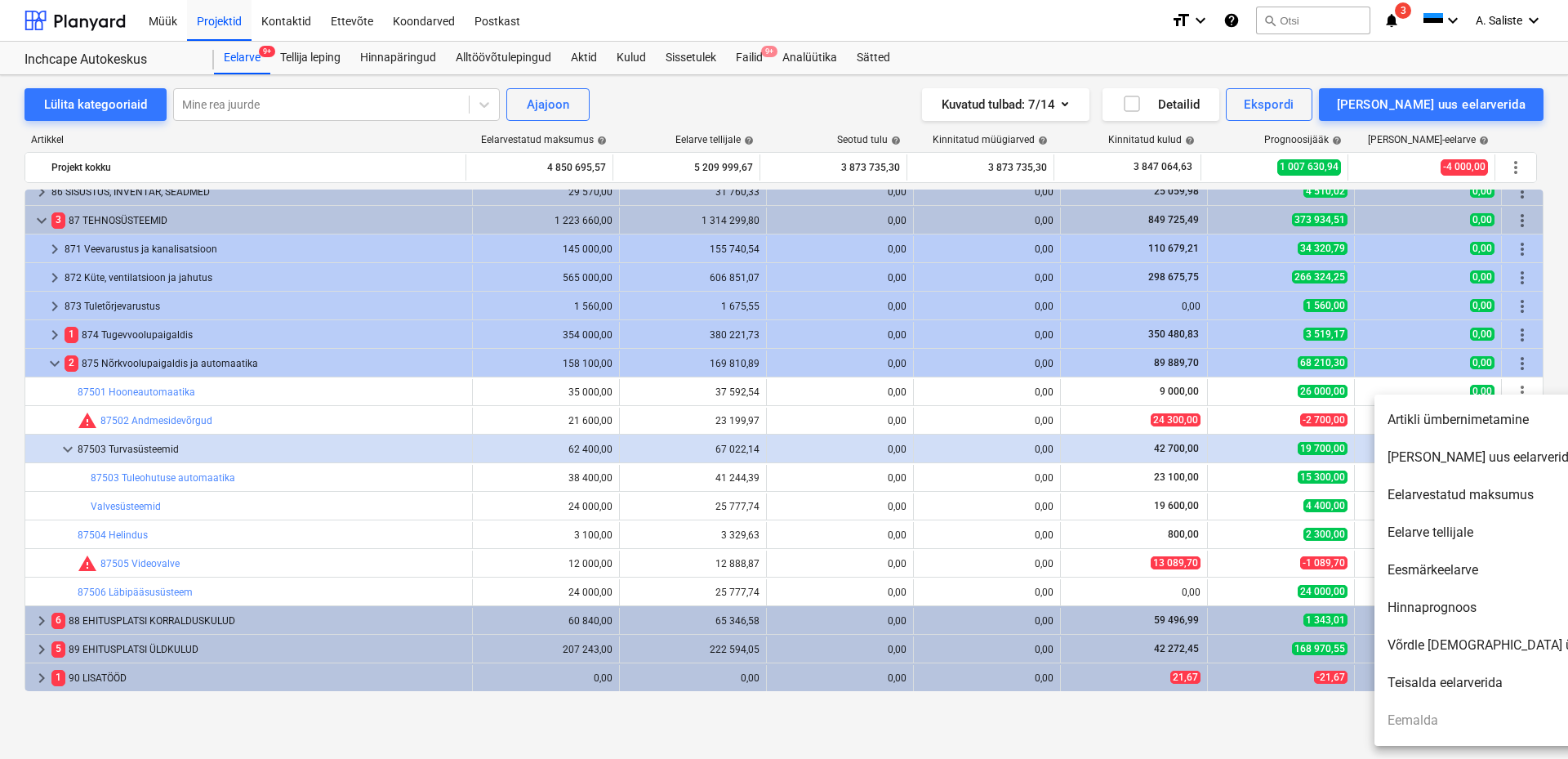
click at [1435, 421] on li "Artikli ümbernimetamine" at bounding box center [1515, 419] width 281 height 38
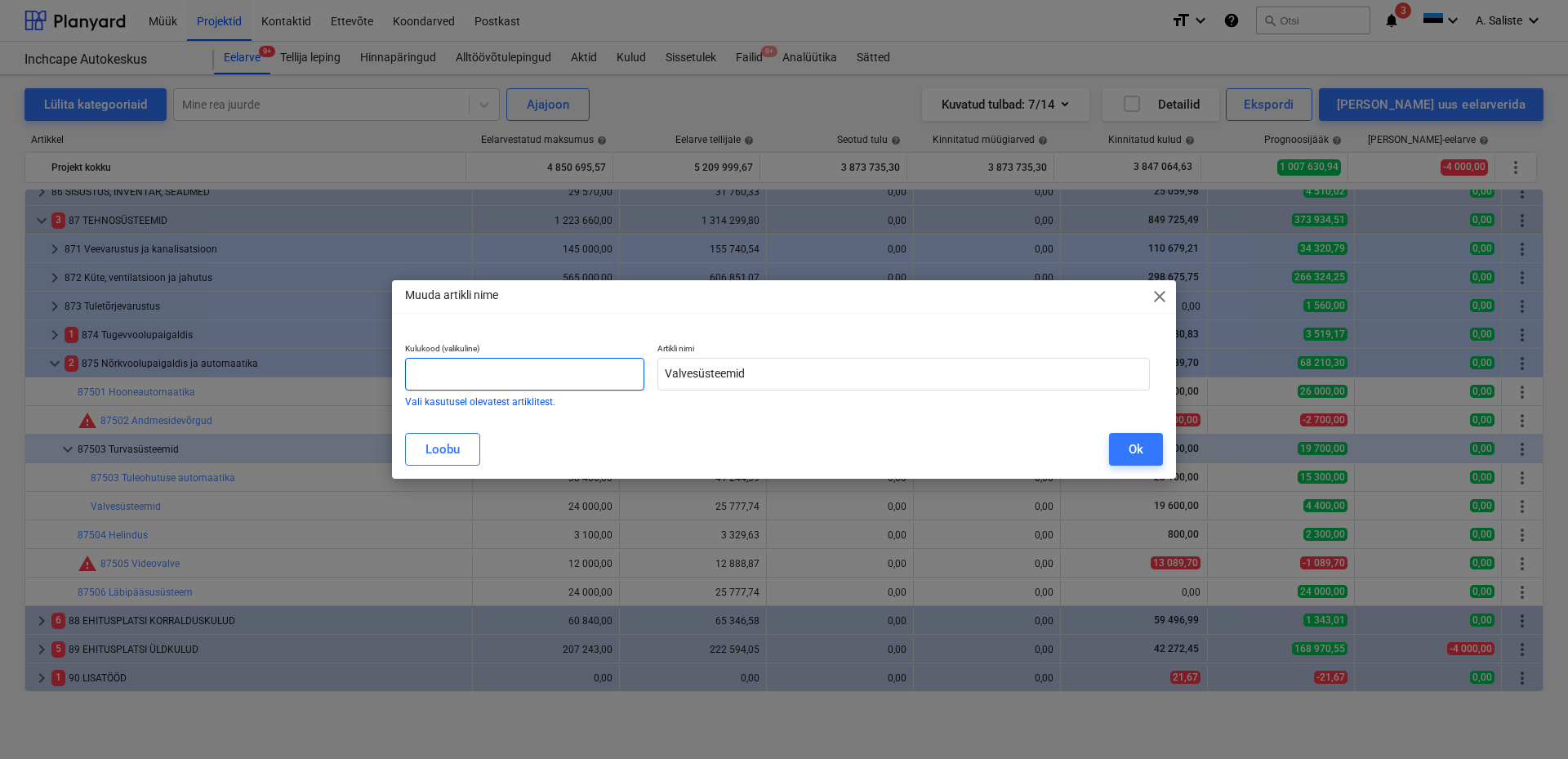
click at [512, 368] on input "text" at bounding box center [524, 374] width 239 height 33
type input "87503"
click at [1144, 443] on button "Ok" at bounding box center [1136, 450] width 54 height 33
